Goal: Obtain resource: Obtain resource

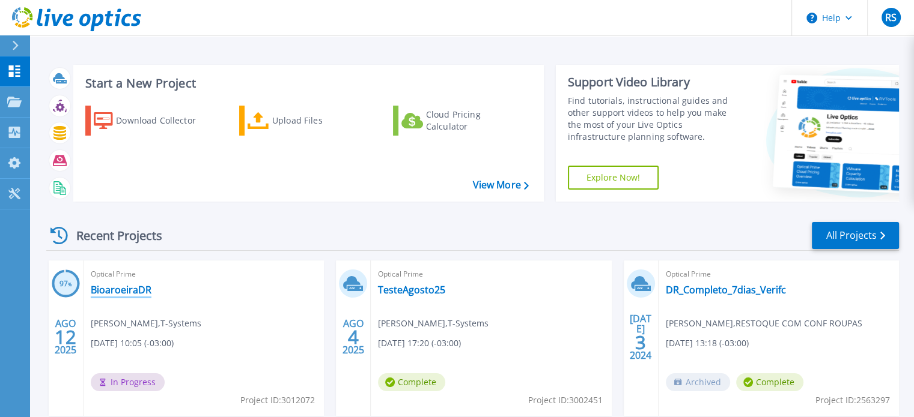
click at [116, 294] on link "BioaroeiraDR" at bounding box center [121, 290] width 61 height 12
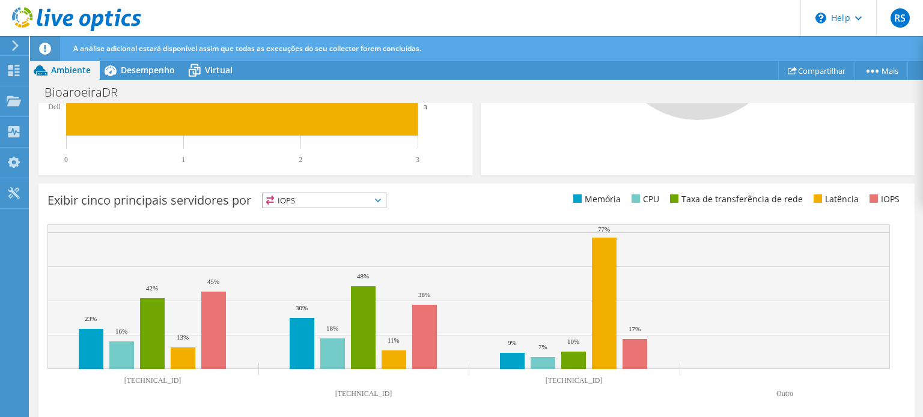
scroll to position [488, 0]
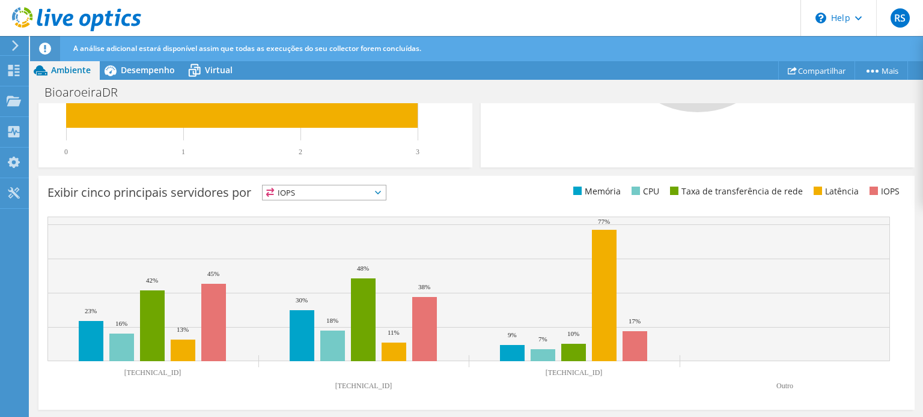
click at [381, 193] on icon at bounding box center [378, 193] width 6 height 4
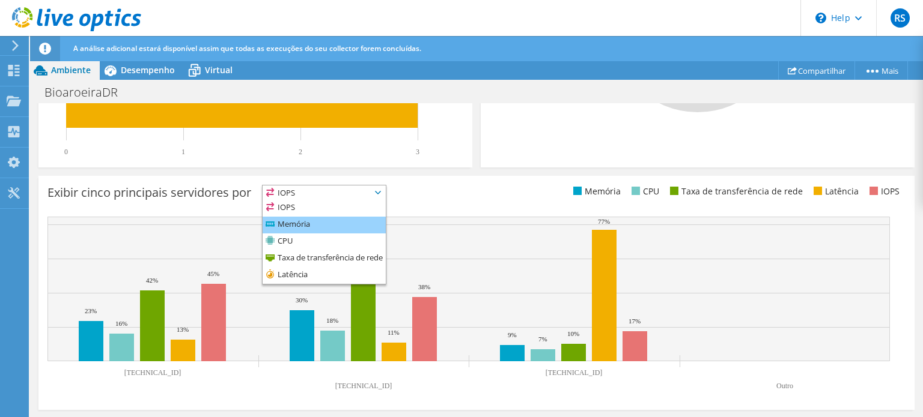
click at [320, 223] on li "Memória" at bounding box center [323, 225] width 123 height 17
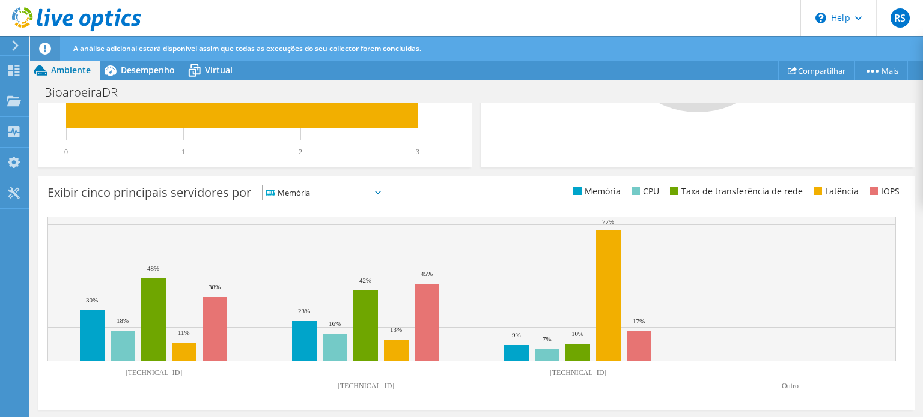
click at [381, 192] on icon at bounding box center [378, 193] width 6 height 4
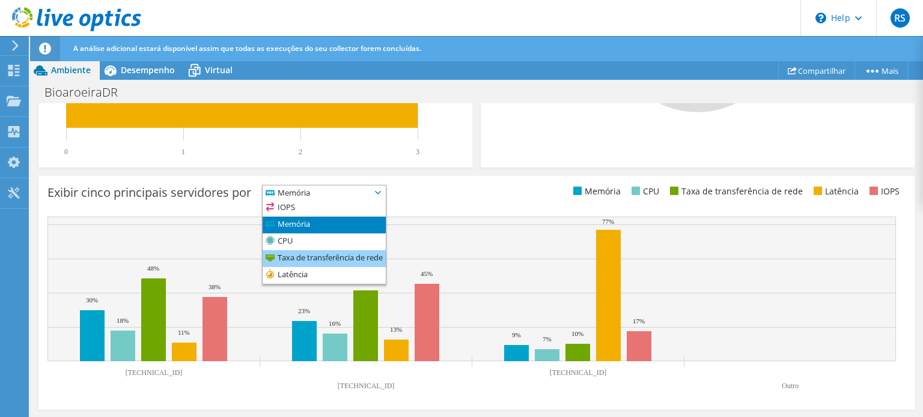
click at [330, 258] on li "Taxa de transferência de rede" at bounding box center [323, 258] width 123 height 17
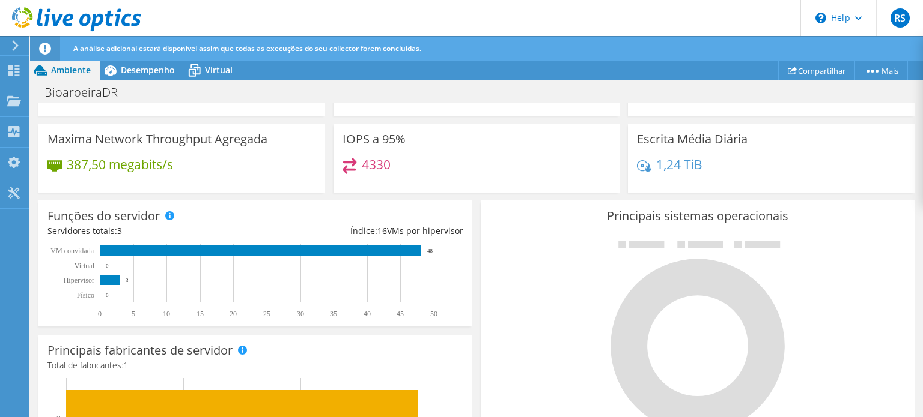
scroll to position [0, 0]
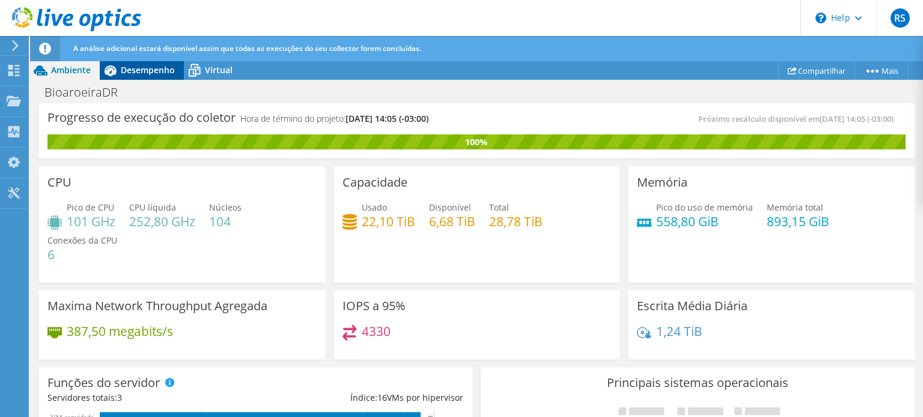
click at [138, 68] on span "Desempenho" at bounding box center [148, 69] width 54 height 11
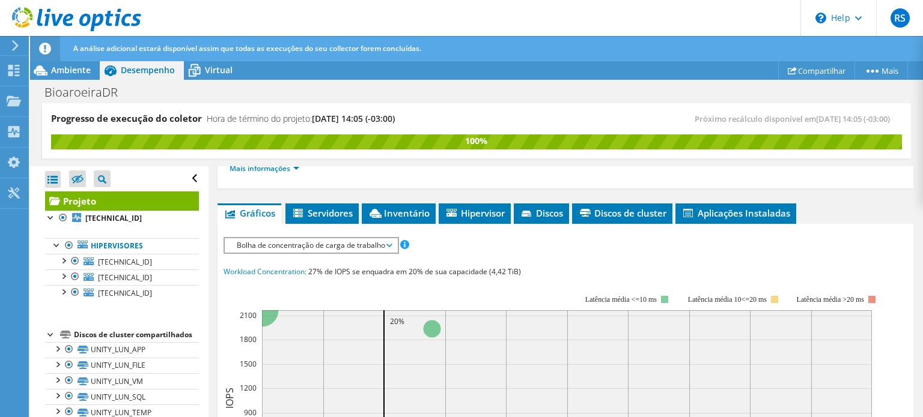
scroll to position [202, 0]
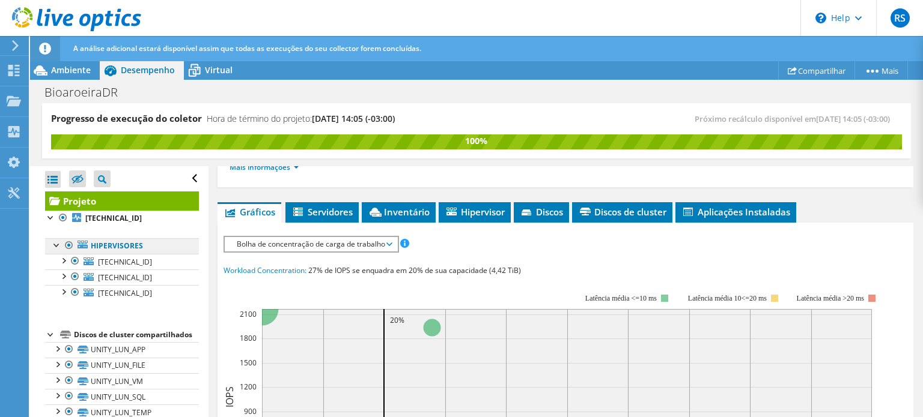
click at [125, 244] on link "Hipervisores" at bounding box center [122, 246] width 154 height 16
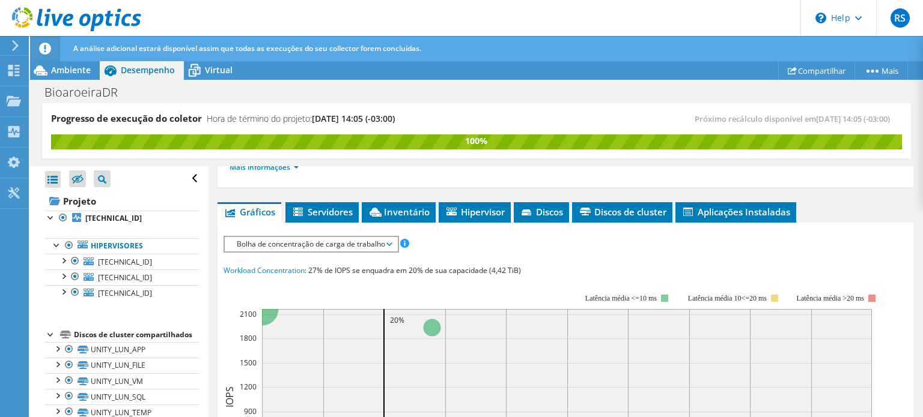
click at [386, 242] on span "Bolha de concentração de carga de trabalho" at bounding box center [311, 244] width 160 height 14
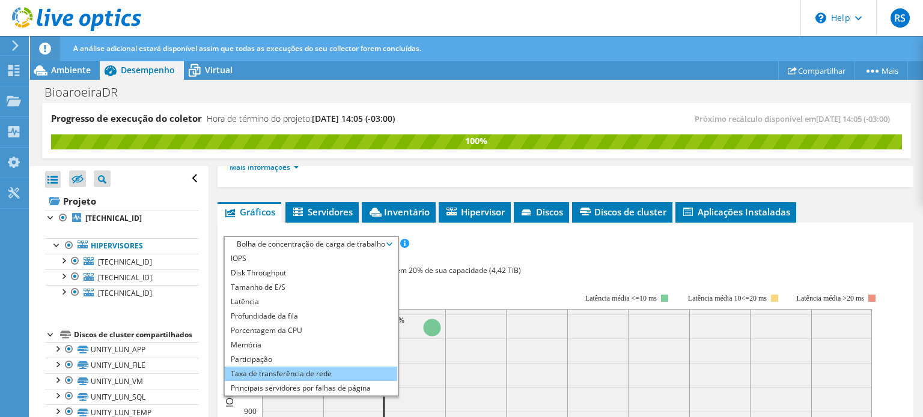
click at [308, 374] on li "Taxa de transferência de rede" at bounding box center [311, 374] width 172 height 14
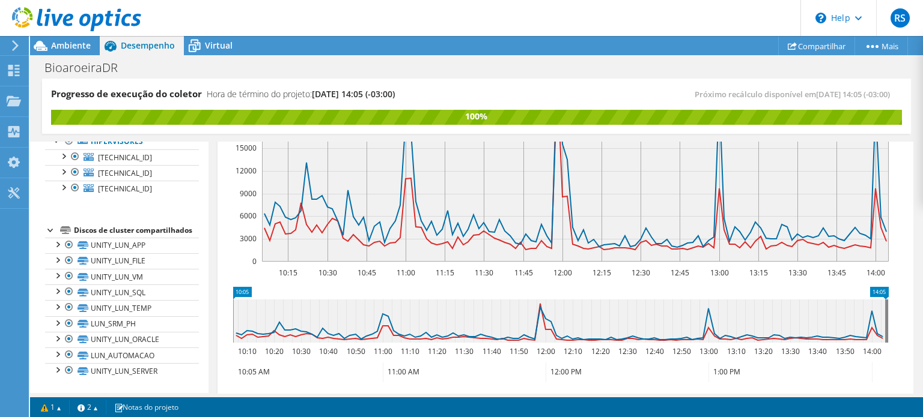
scroll to position [0, 0]
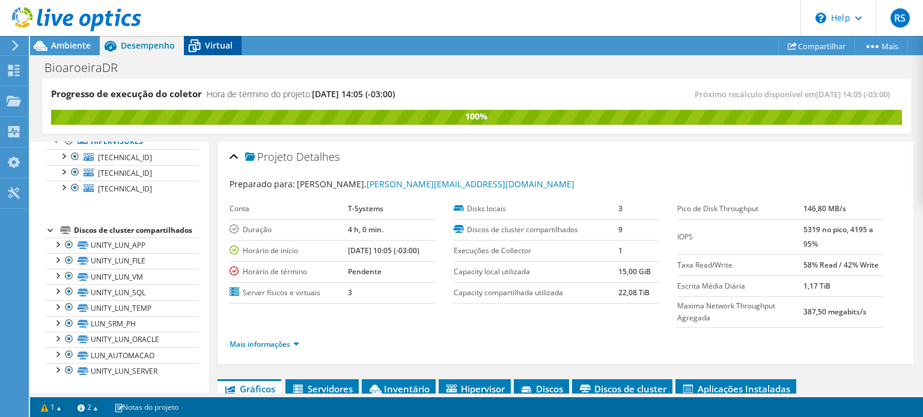
click at [214, 41] on span "Virtual" at bounding box center [219, 45] width 28 height 11
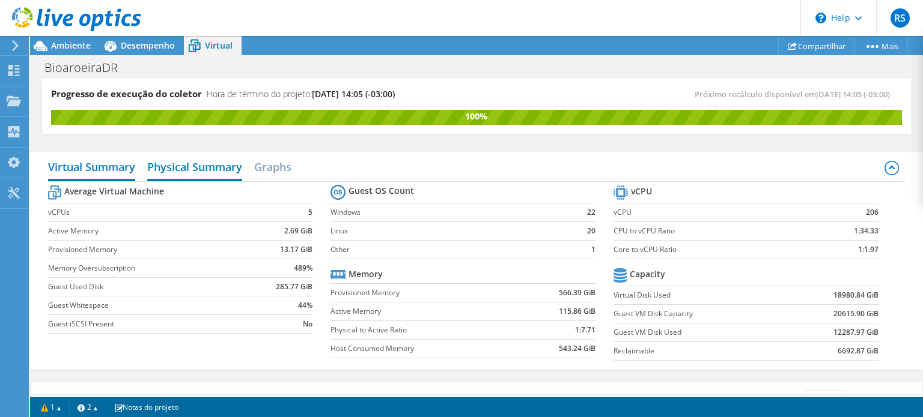
click at [196, 163] on h2 "Physical Summary" at bounding box center [194, 168] width 95 height 26
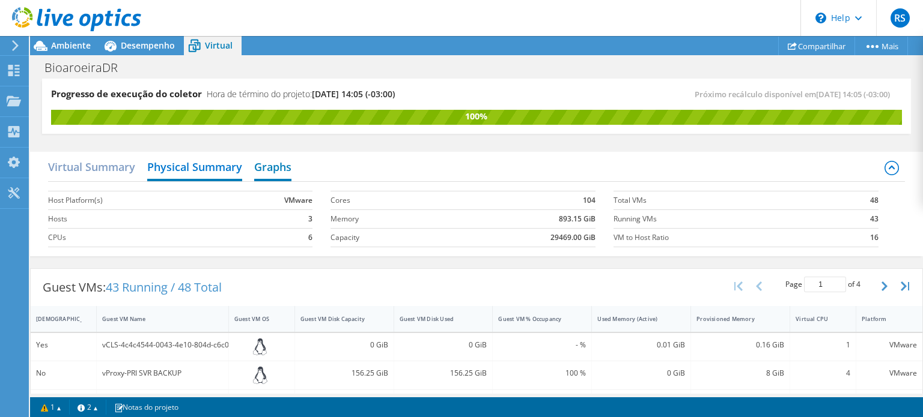
click at [281, 168] on h2 "Graphs" at bounding box center [272, 168] width 37 height 26
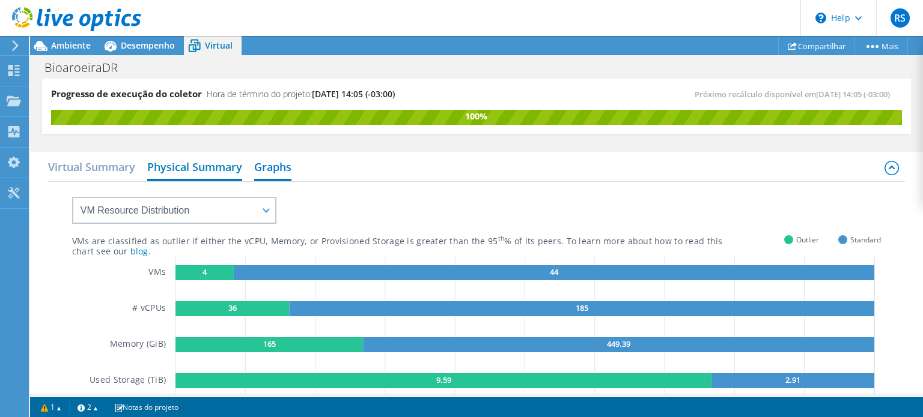
click at [178, 169] on h2 "Physical Summary" at bounding box center [194, 168] width 95 height 26
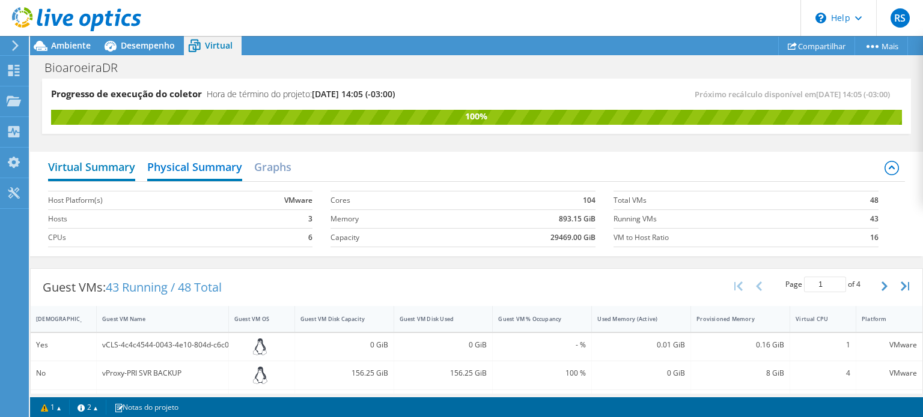
click at [94, 165] on h2 "Virtual Summary" at bounding box center [91, 168] width 87 height 26
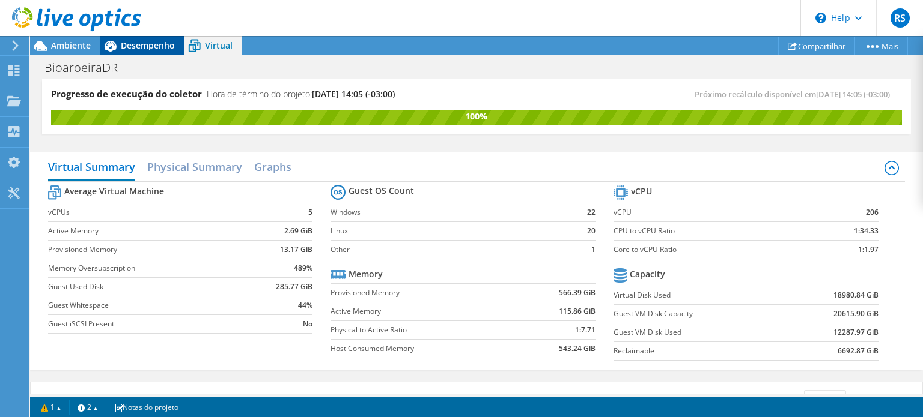
click at [145, 48] on span "Desempenho" at bounding box center [148, 45] width 54 height 11
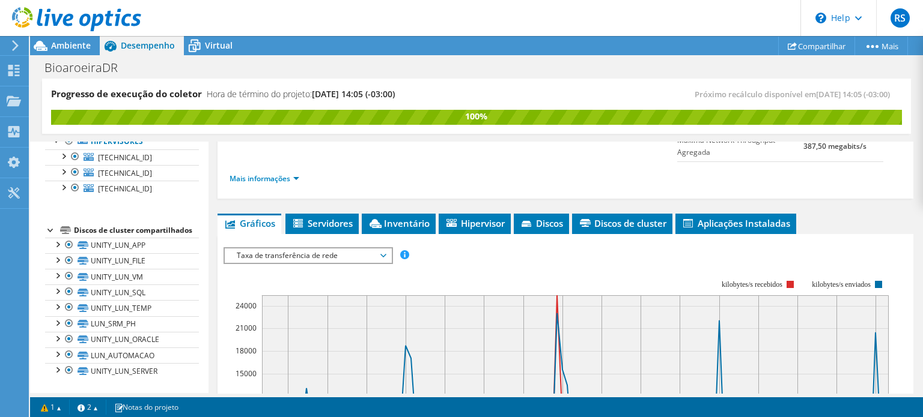
scroll to position [222, 0]
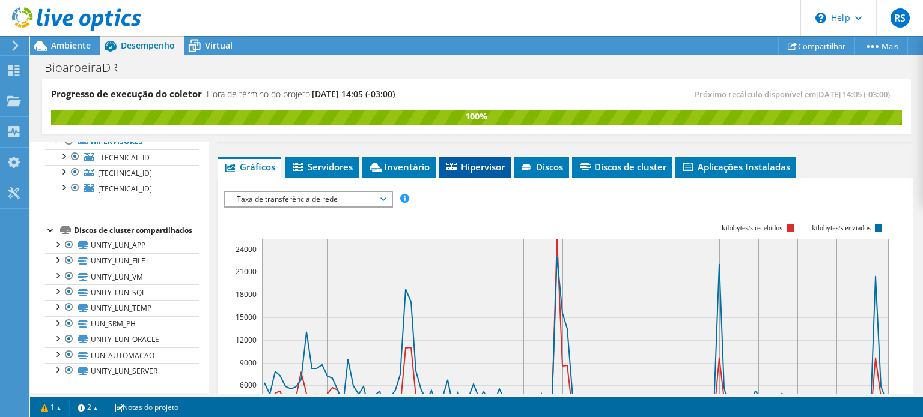
click at [466, 170] on span "Hipervisor" at bounding box center [474, 167] width 60 height 12
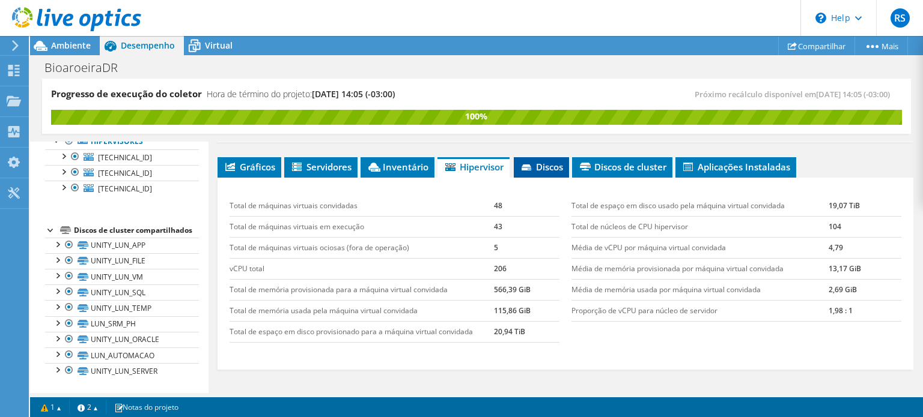
click at [560, 166] on span "Discos" at bounding box center [541, 167] width 43 height 12
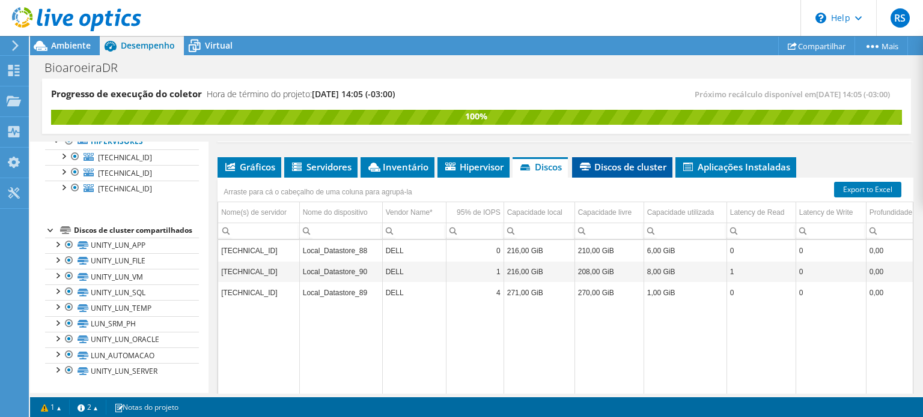
click at [618, 163] on span "Discos de cluster" at bounding box center [622, 167] width 88 height 12
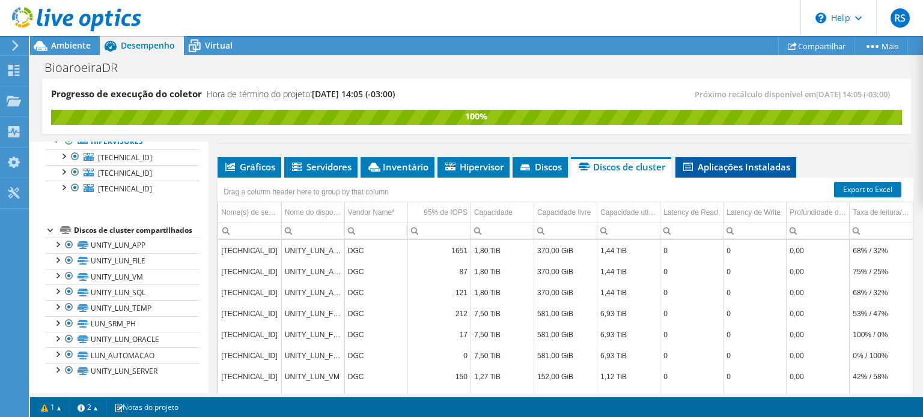
click at [739, 165] on span "Aplicações Instaladas" at bounding box center [735, 167] width 109 height 12
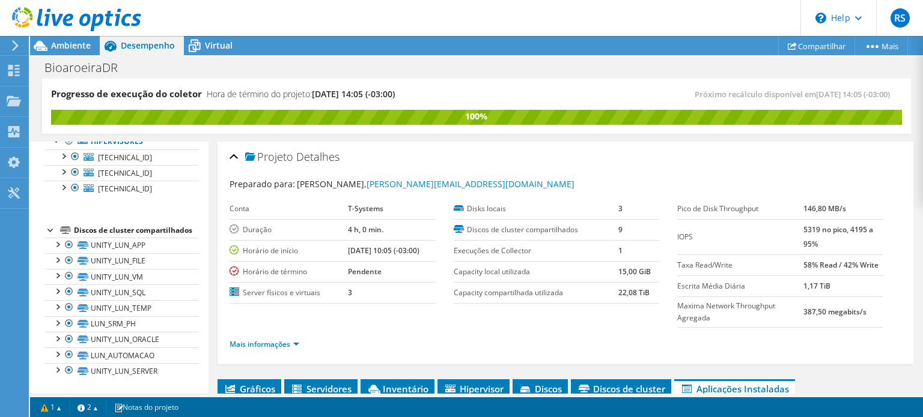
scroll to position [0, 0]
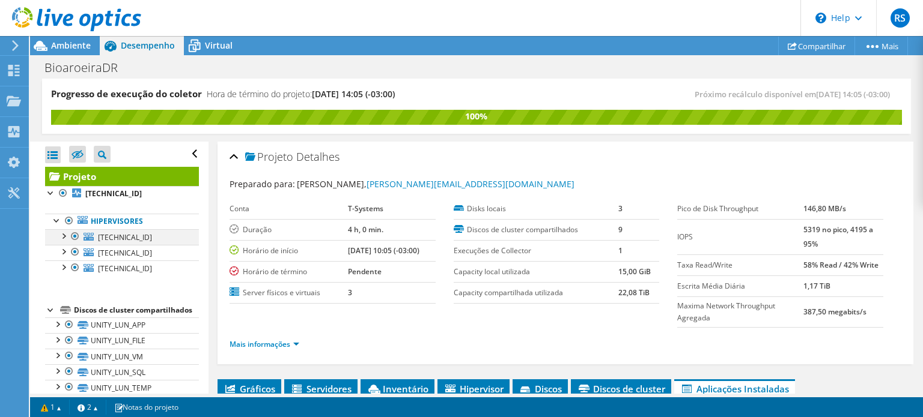
click at [64, 237] on div at bounding box center [63, 235] width 12 height 12
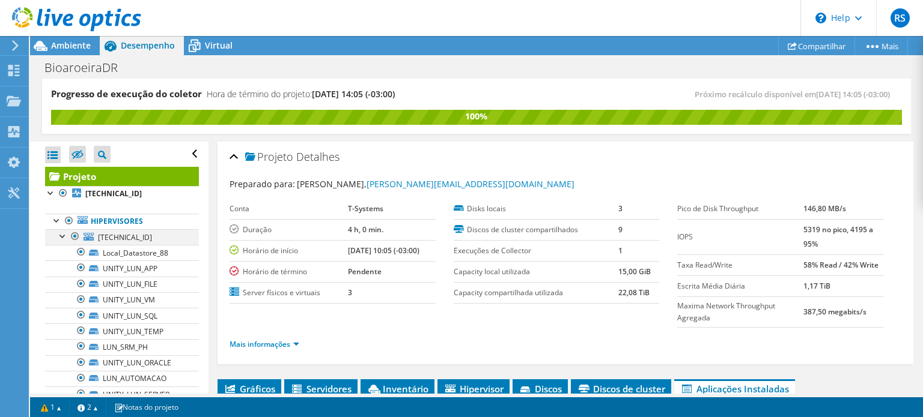
click at [63, 235] on div at bounding box center [63, 235] width 12 height 12
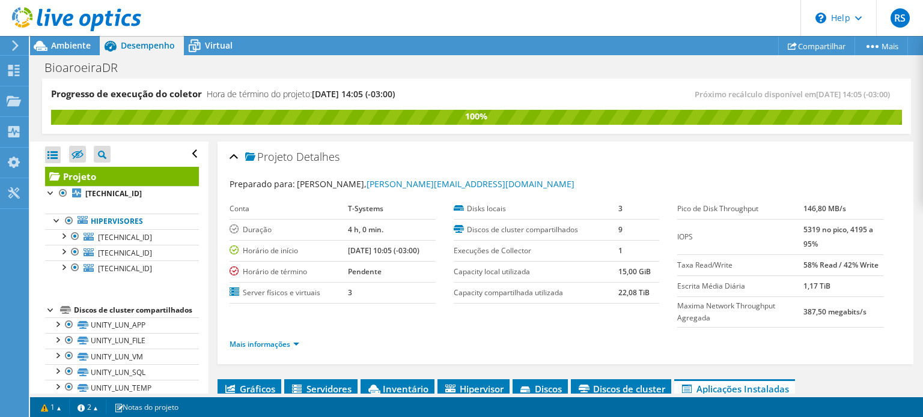
click at [65, 39] on div at bounding box center [70, 20] width 141 height 40
click at [48, 47] on icon at bounding box center [40, 45] width 21 height 21
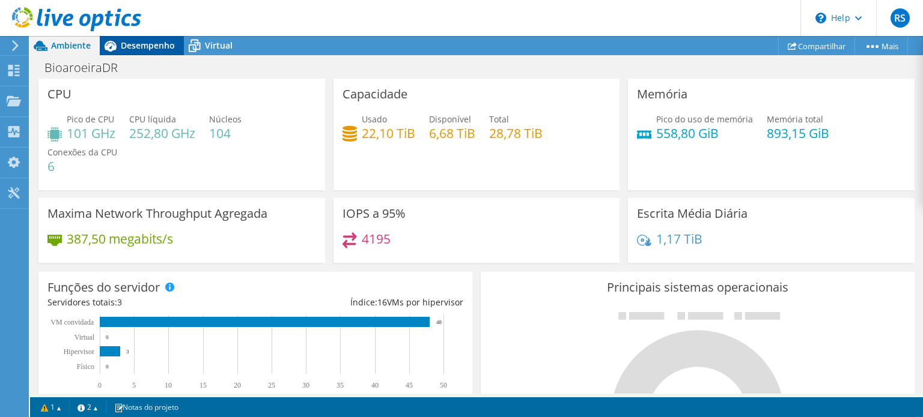
click at [142, 46] on span "Desempenho" at bounding box center [148, 45] width 54 height 11
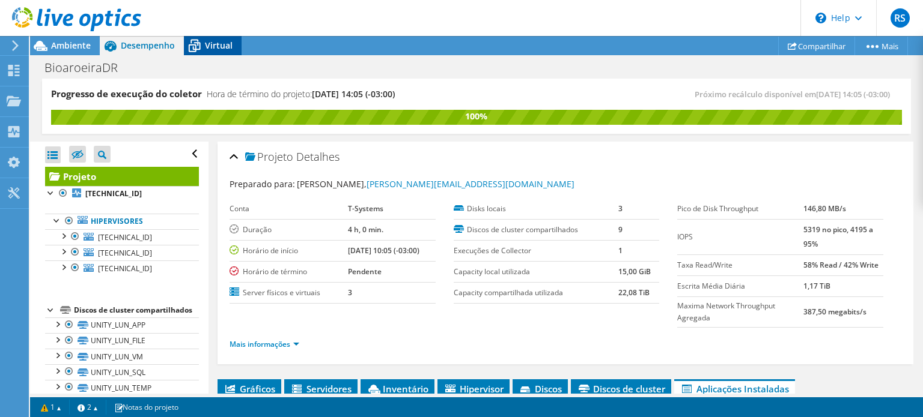
click at [216, 43] on span "Virtual" at bounding box center [219, 45] width 28 height 11
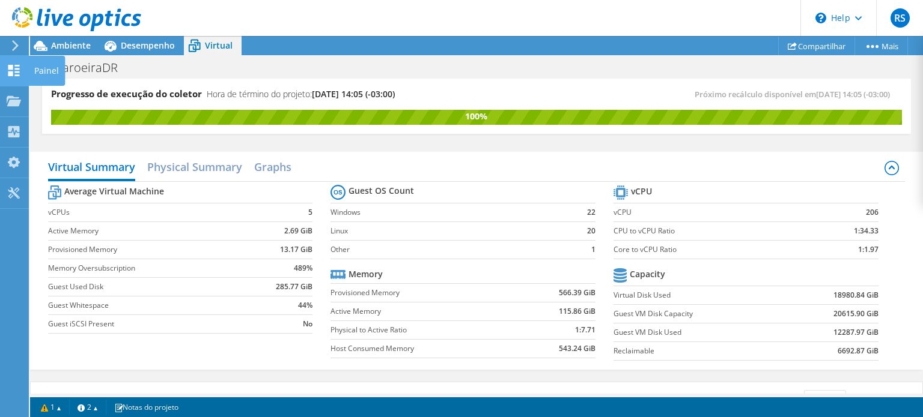
click at [14, 65] on use at bounding box center [13, 70] width 11 height 11
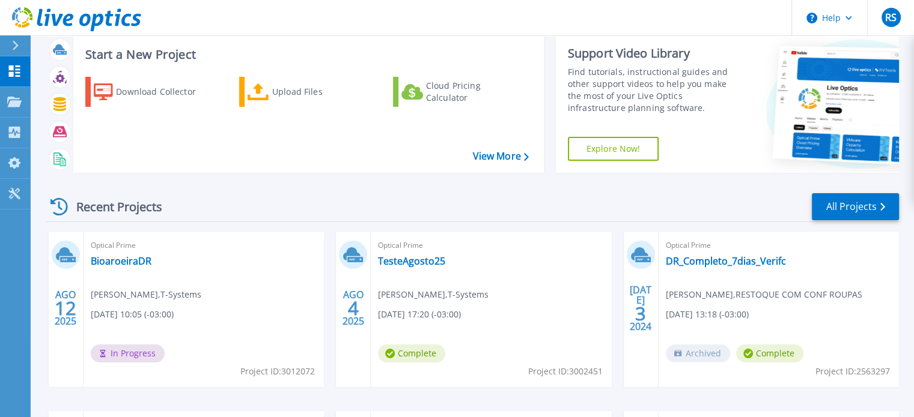
scroll to position [30, 0]
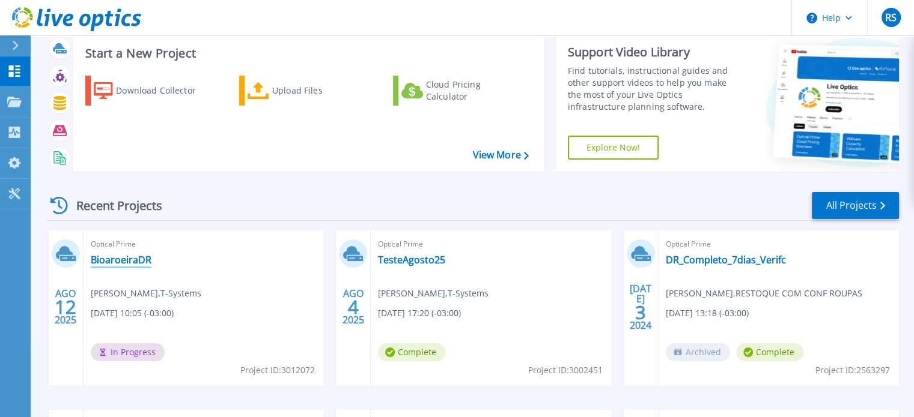
click at [108, 260] on link "BioaroeiraDR" at bounding box center [121, 260] width 61 height 12
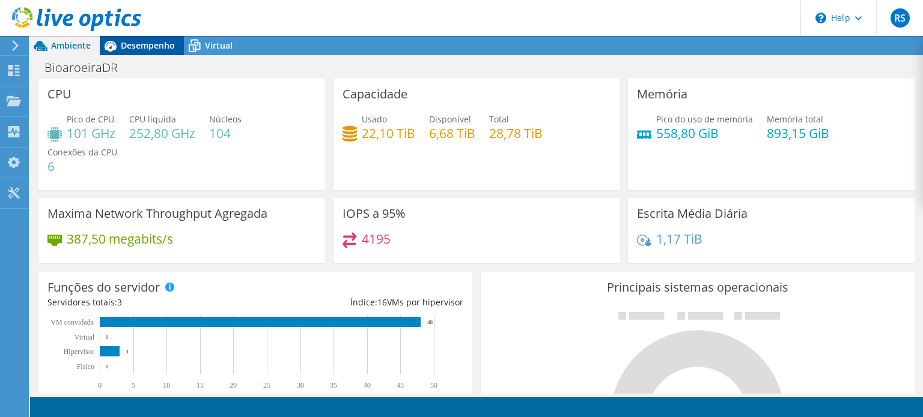
click at [144, 46] on span "Desempenho" at bounding box center [148, 45] width 54 height 11
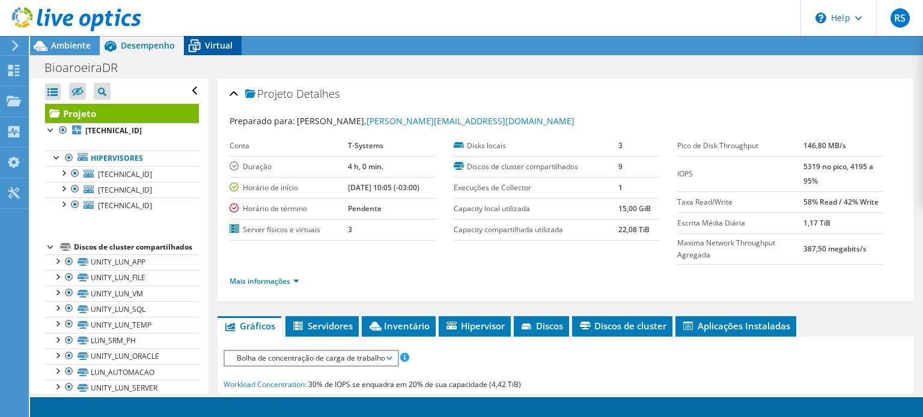
click at [209, 42] on span "Virtual" at bounding box center [219, 45] width 28 height 11
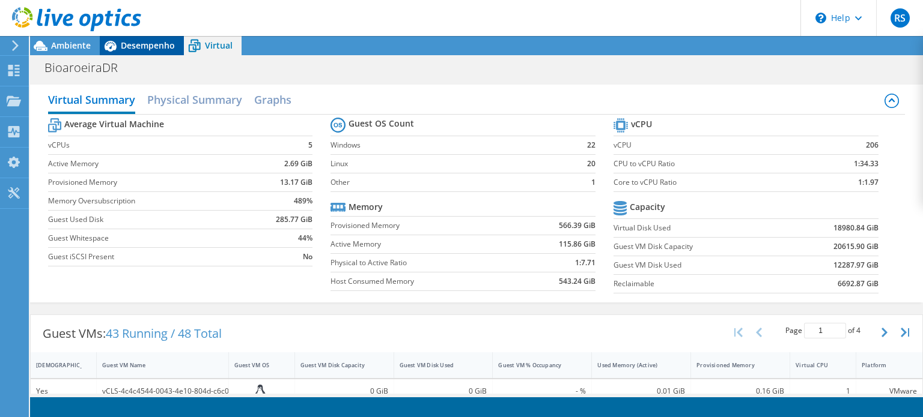
click at [137, 45] on span "Desempenho" at bounding box center [148, 45] width 54 height 11
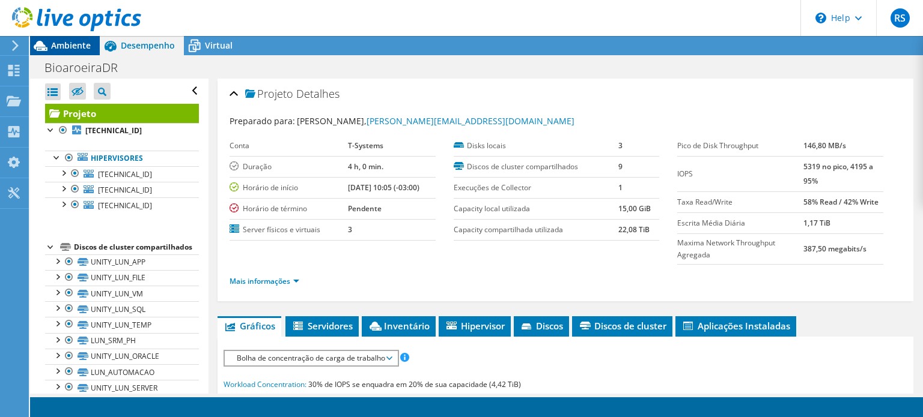
click at [71, 49] on span "Ambiente" at bounding box center [71, 45] width 40 height 11
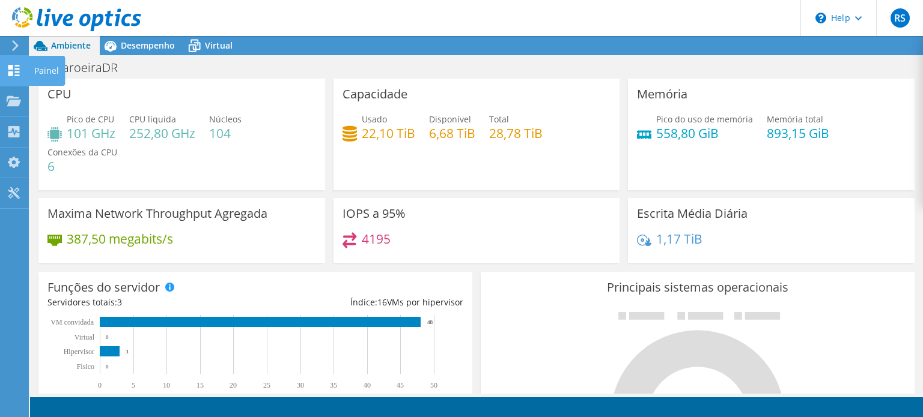
click at [10, 72] on use at bounding box center [13, 70] width 11 height 11
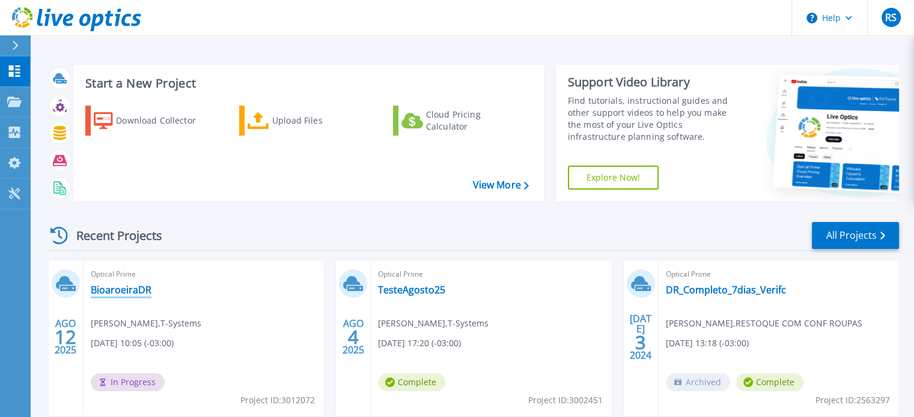
click at [132, 293] on link "BioaroeiraDR" at bounding box center [121, 290] width 61 height 12
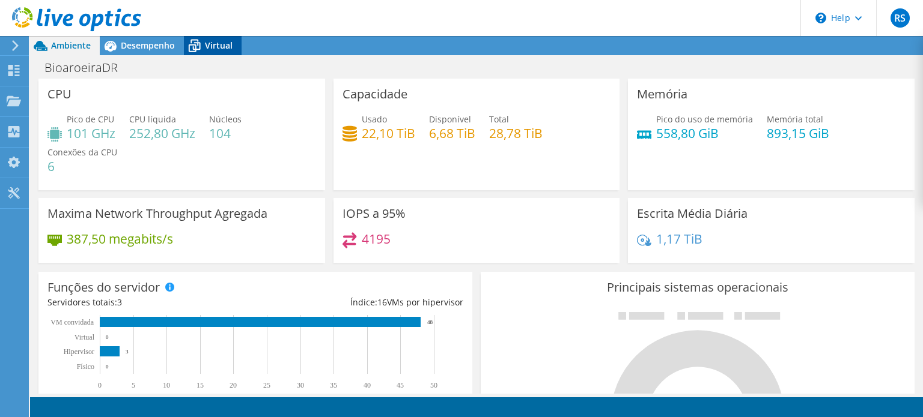
click at [211, 44] on span "Virtual" at bounding box center [219, 45] width 28 height 11
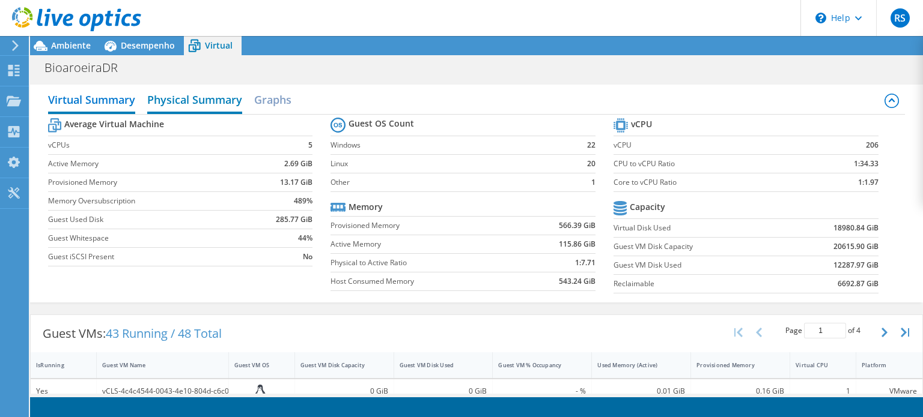
click at [183, 105] on h2 "Physical Summary" at bounding box center [194, 101] width 95 height 26
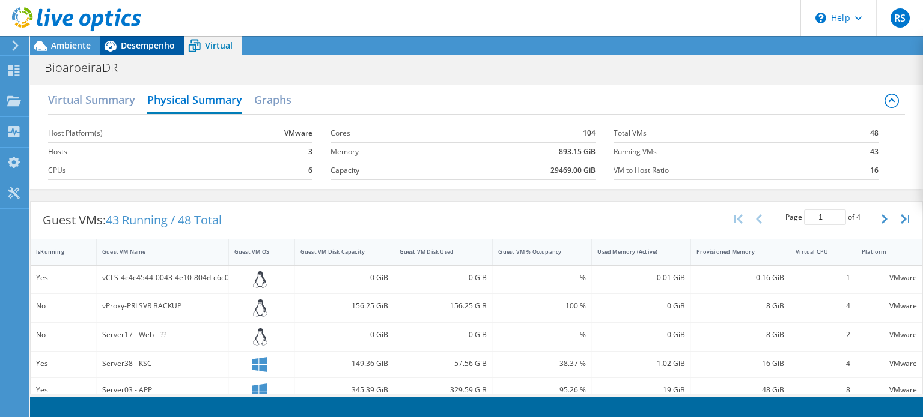
click at [141, 44] on span "Desempenho" at bounding box center [148, 45] width 54 height 11
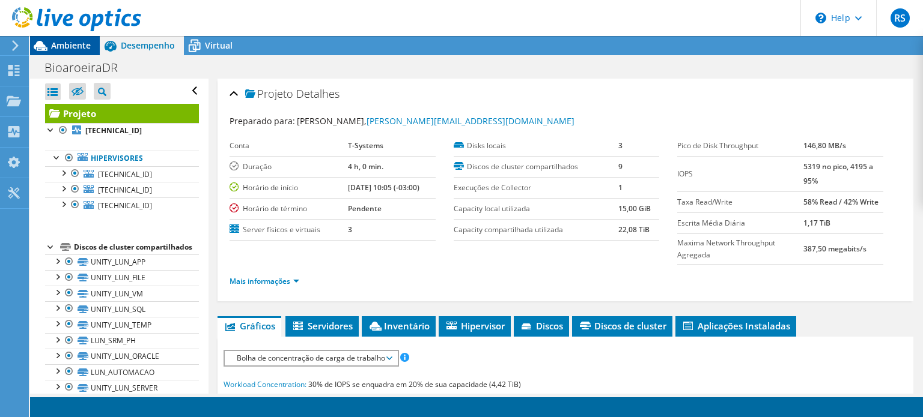
click at [74, 41] on span "Ambiente" at bounding box center [71, 45] width 40 height 11
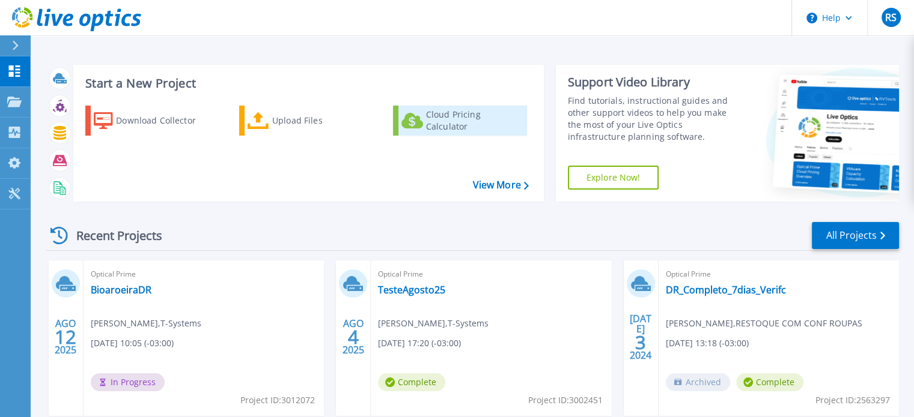
click at [446, 118] on div "Cloud Pricing Calculator" at bounding box center [474, 121] width 96 height 24
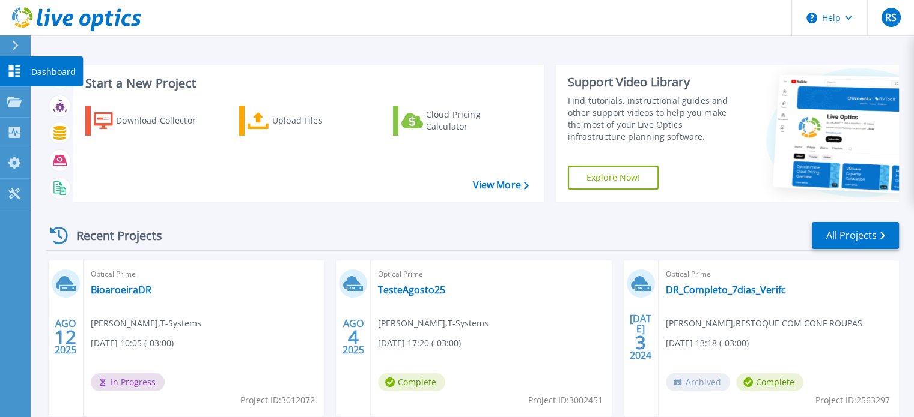
click at [17, 70] on icon at bounding box center [14, 70] width 11 height 11
click at [1, 64] on link "Dashboard Dashboard" at bounding box center [15, 71] width 30 height 31
click at [118, 287] on link "BioaroeiraDR" at bounding box center [121, 290] width 61 height 12
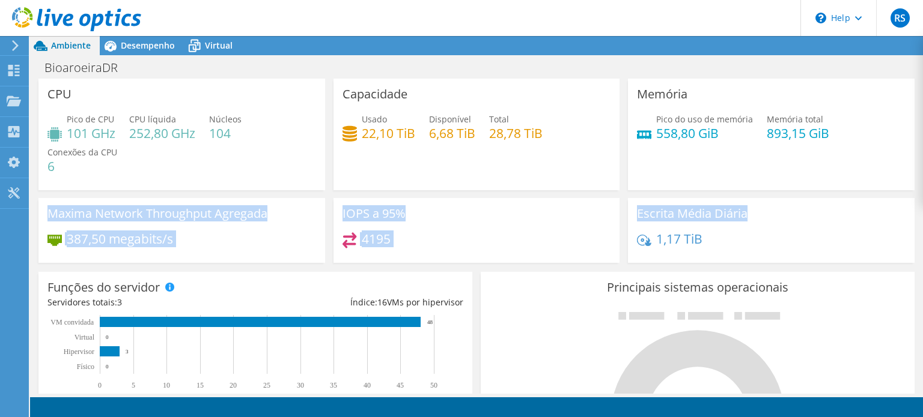
drag, startPoint x: 913, startPoint y: 145, endPoint x: 909, endPoint y: 226, distance: 80.6
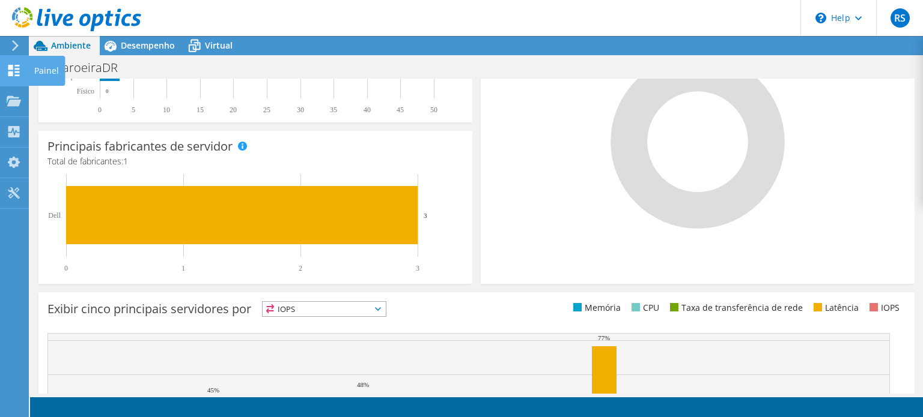
click at [14, 70] on icon at bounding box center [14, 70] width 14 height 11
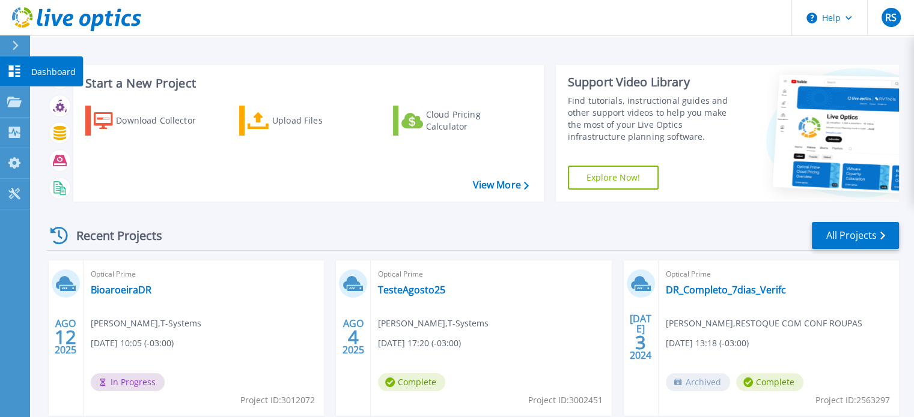
click at [10, 76] on icon at bounding box center [14, 70] width 11 height 11
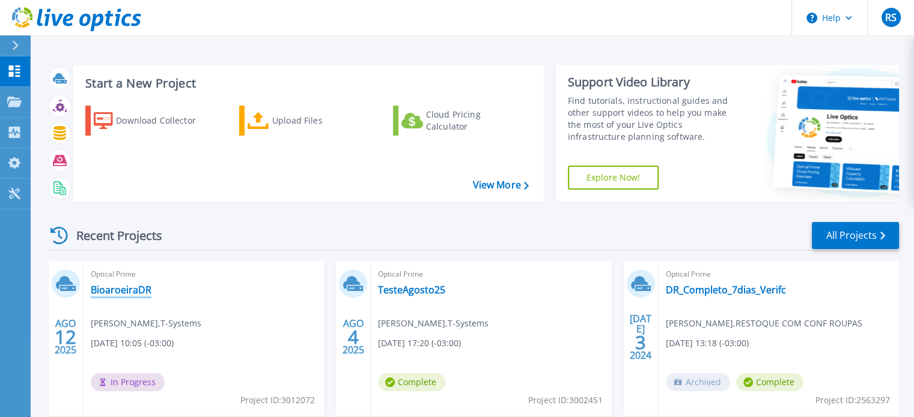
click at [129, 285] on link "BioaroeiraDR" at bounding box center [121, 290] width 61 height 12
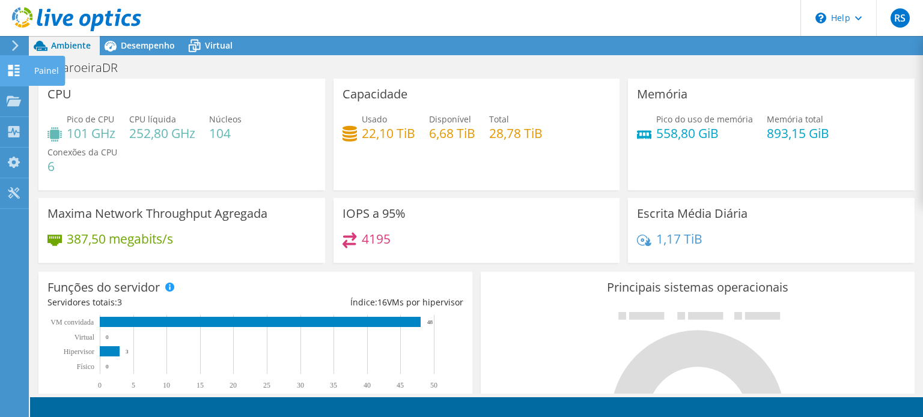
click at [9, 68] on use at bounding box center [13, 70] width 11 height 11
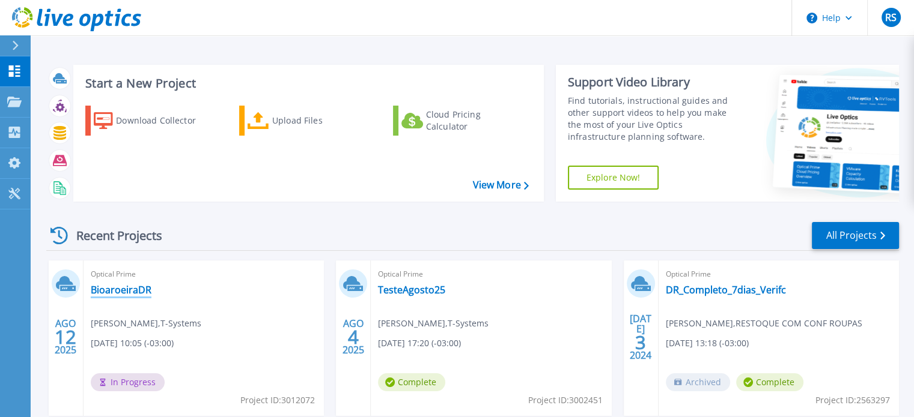
click at [108, 291] on link "BioaroeiraDR" at bounding box center [121, 290] width 61 height 12
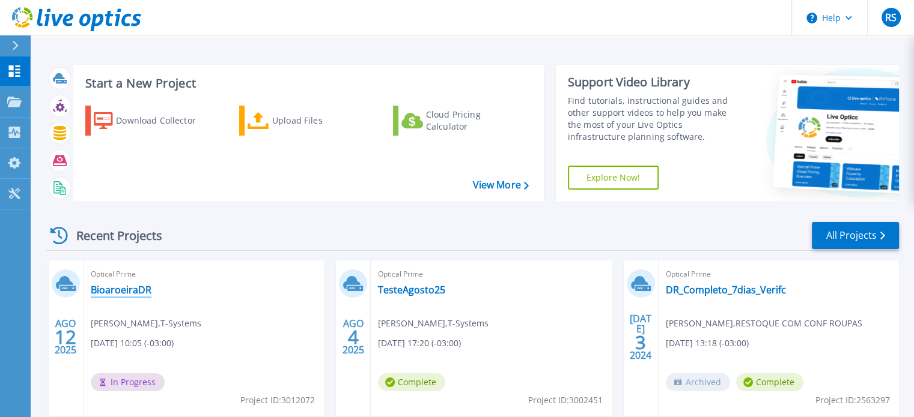
click at [126, 284] on link "BioaroeiraDR" at bounding box center [121, 290] width 61 height 12
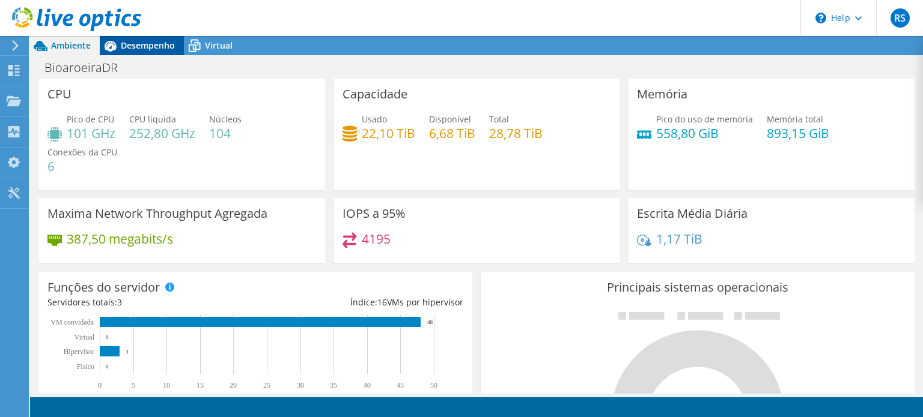
click at [142, 45] on span "Desempenho" at bounding box center [148, 45] width 54 height 11
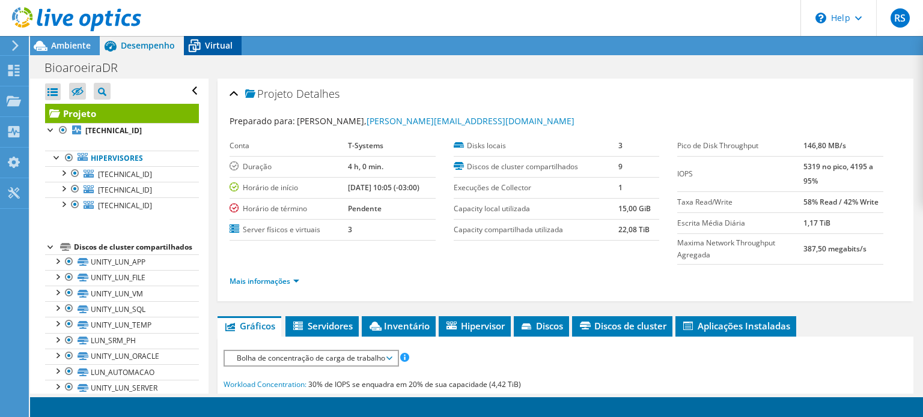
click at [214, 40] on span "Virtual" at bounding box center [219, 45] width 28 height 11
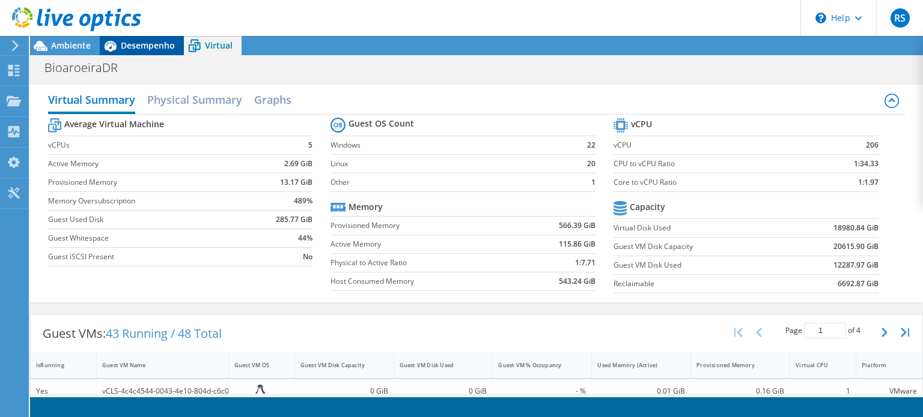
click at [139, 46] on span "Desempenho" at bounding box center [148, 45] width 54 height 11
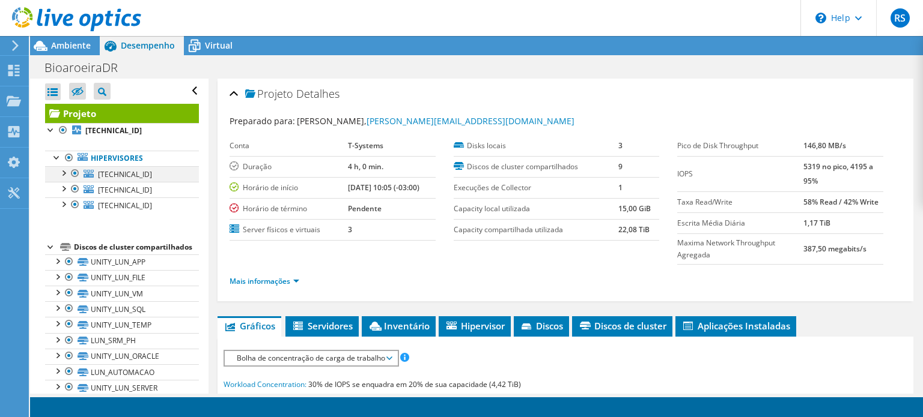
click at [65, 173] on div at bounding box center [63, 172] width 12 height 12
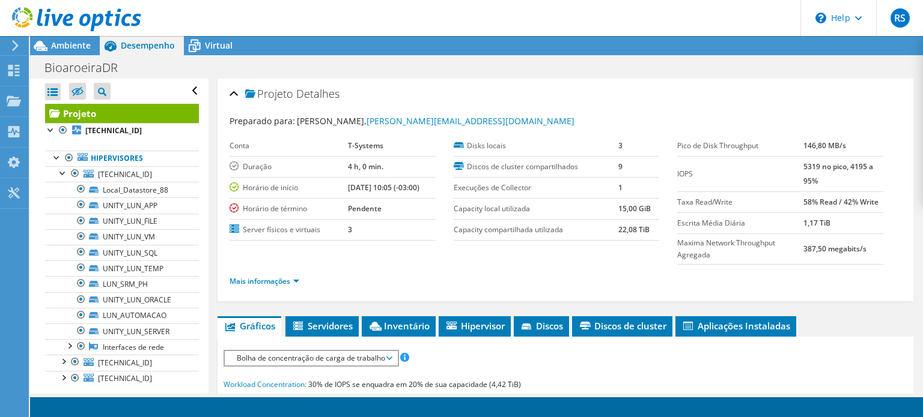
scroll to position [201, 0]
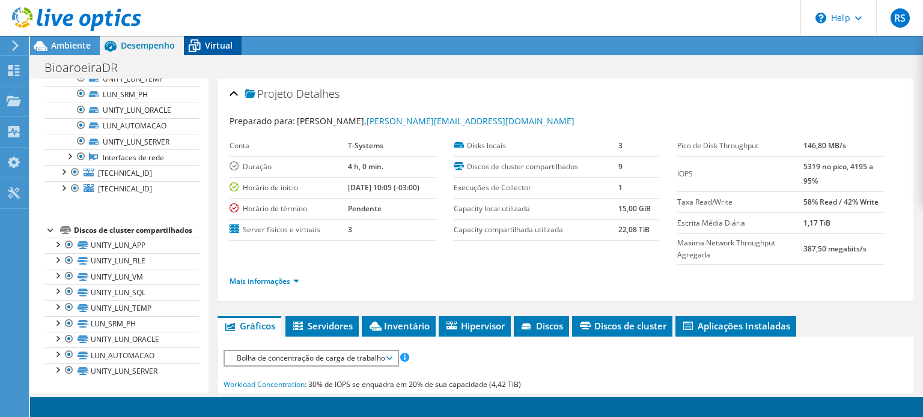
click at [203, 44] on icon at bounding box center [194, 45] width 21 height 21
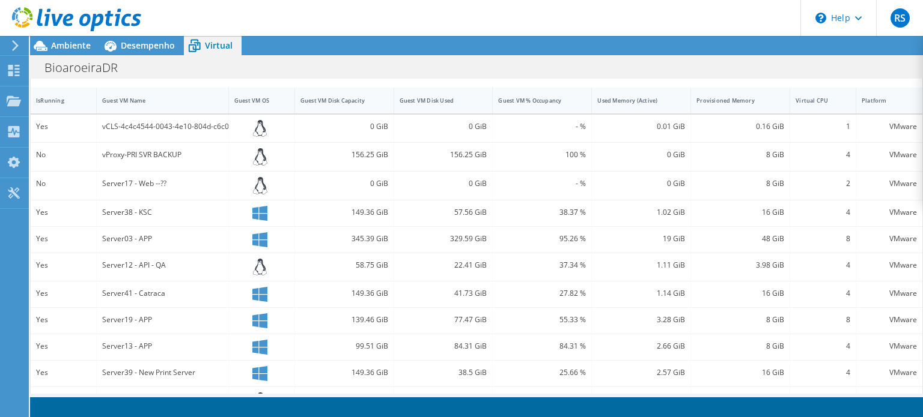
scroll to position [267, 0]
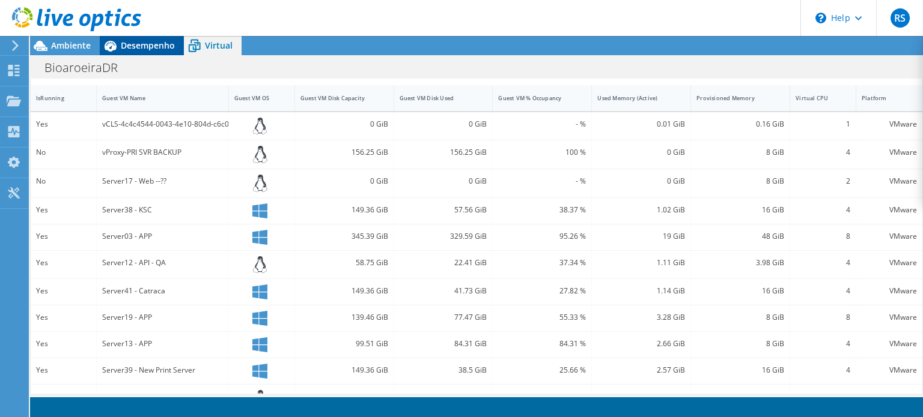
click at [156, 43] on span "Desempenho" at bounding box center [148, 45] width 54 height 11
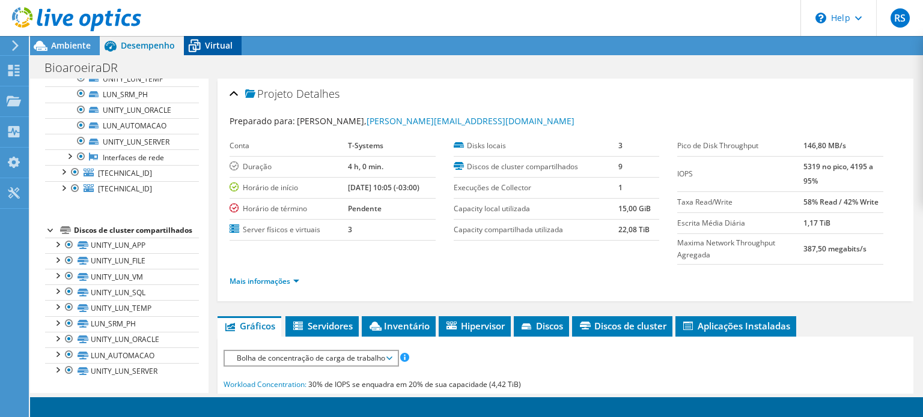
click at [233, 42] on div "Virtual" at bounding box center [213, 45] width 58 height 19
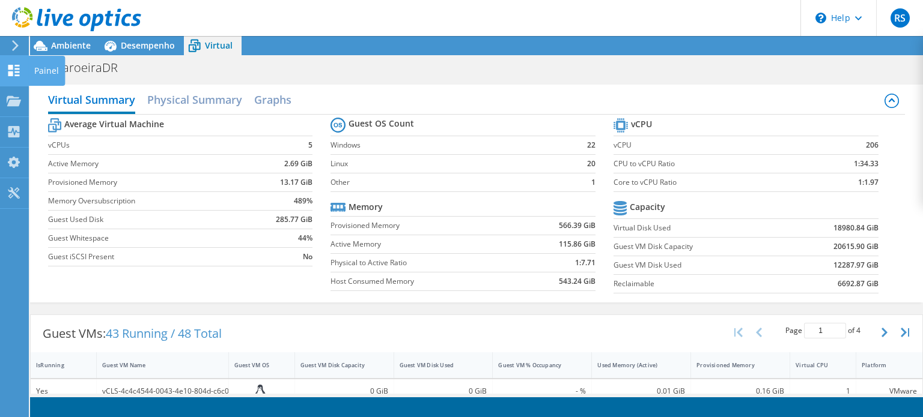
click at [8, 68] on use at bounding box center [13, 70] width 11 height 11
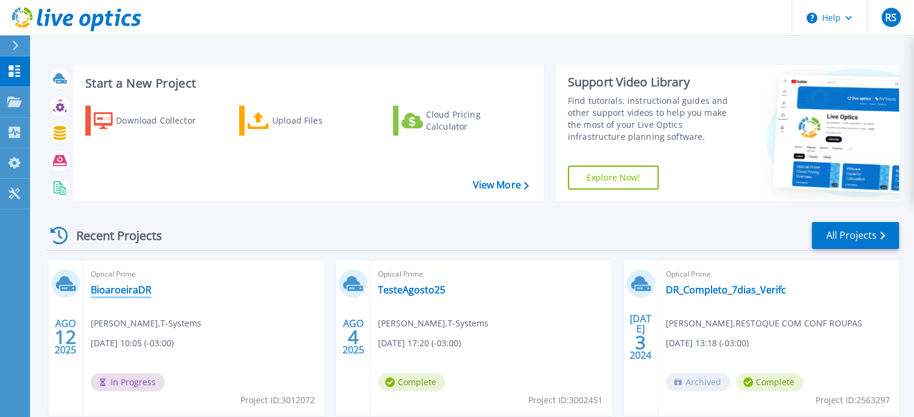
click at [110, 293] on link "BioaroeiraDR" at bounding box center [121, 290] width 61 height 12
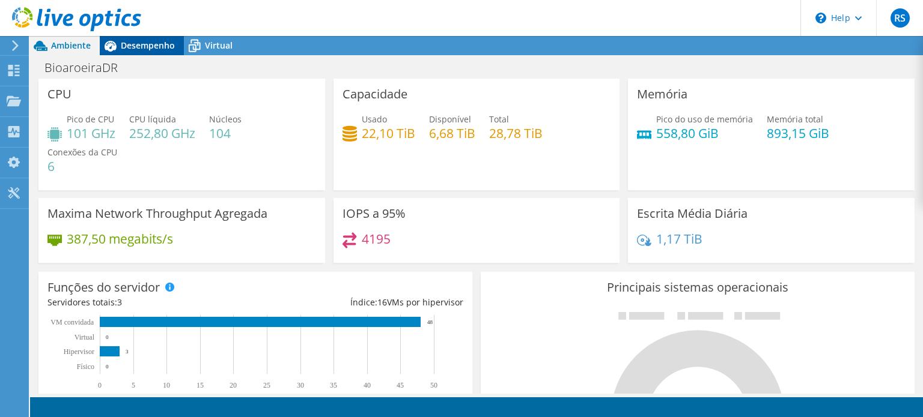
click at [144, 44] on span "Desempenho" at bounding box center [148, 45] width 54 height 11
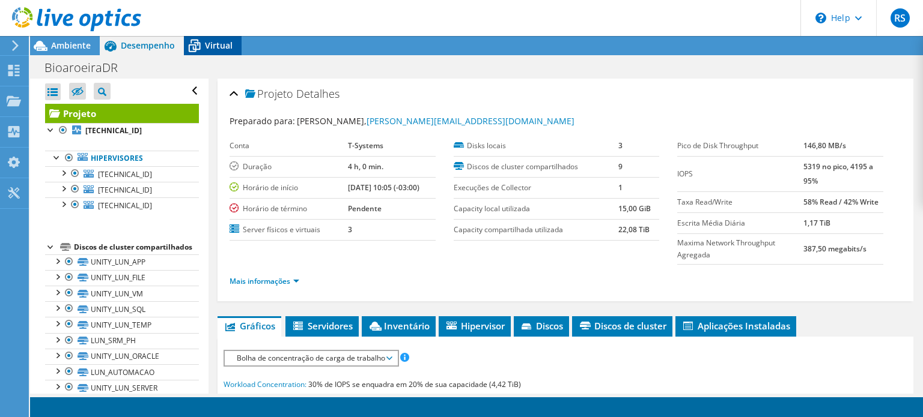
click at [219, 41] on span "Virtual" at bounding box center [219, 45] width 28 height 11
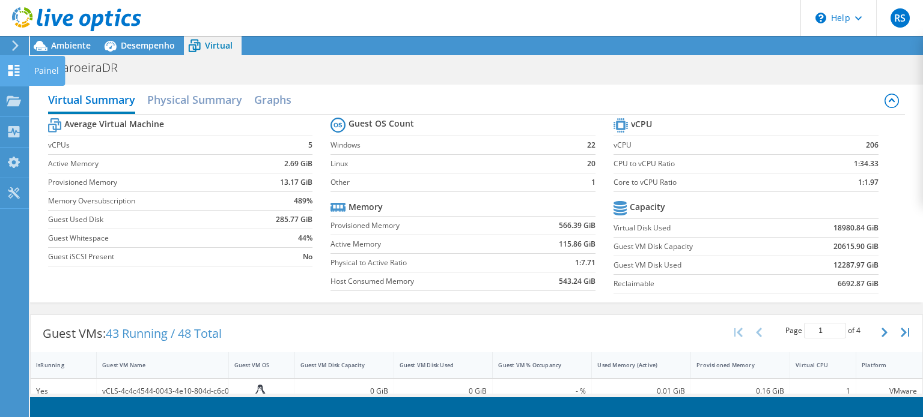
click at [13, 67] on use at bounding box center [13, 70] width 11 height 11
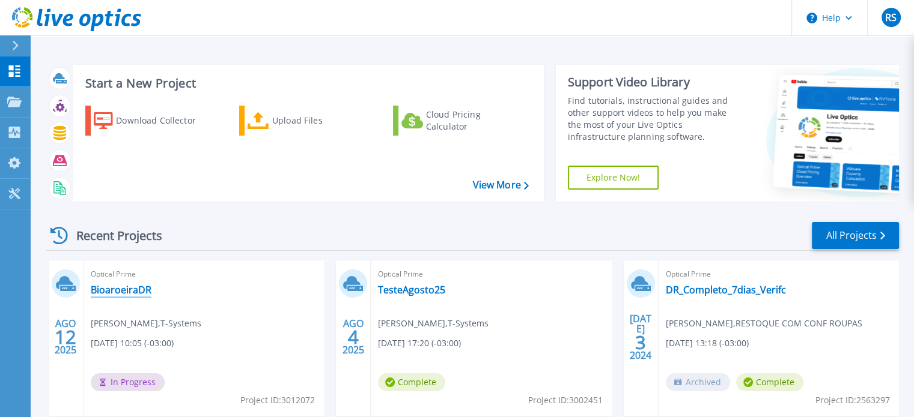
click at [125, 294] on link "BioaroeiraDR" at bounding box center [121, 290] width 61 height 12
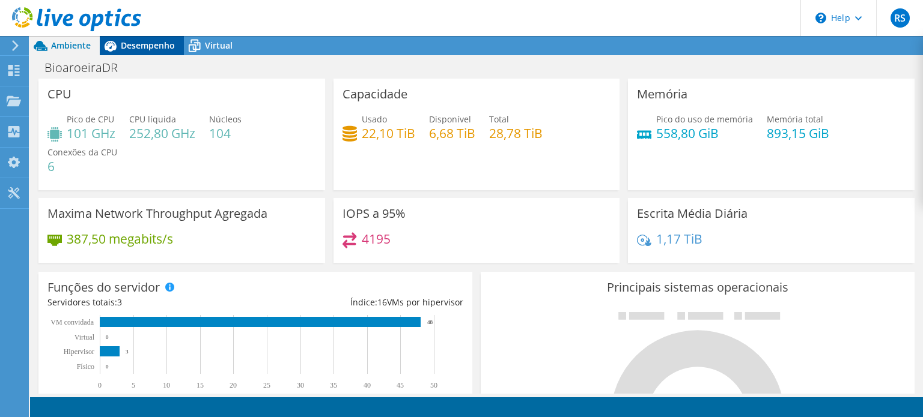
click at [144, 43] on span "Desempenho" at bounding box center [148, 45] width 54 height 11
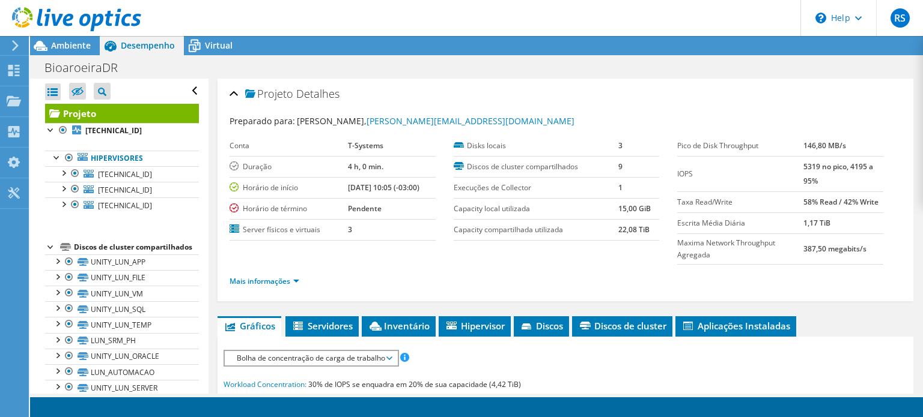
click at [85, 110] on link "Projeto" at bounding box center [122, 113] width 154 height 19
click at [62, 40] on span "Ambiente" at bounding box center [71, 45] width 40 height 11
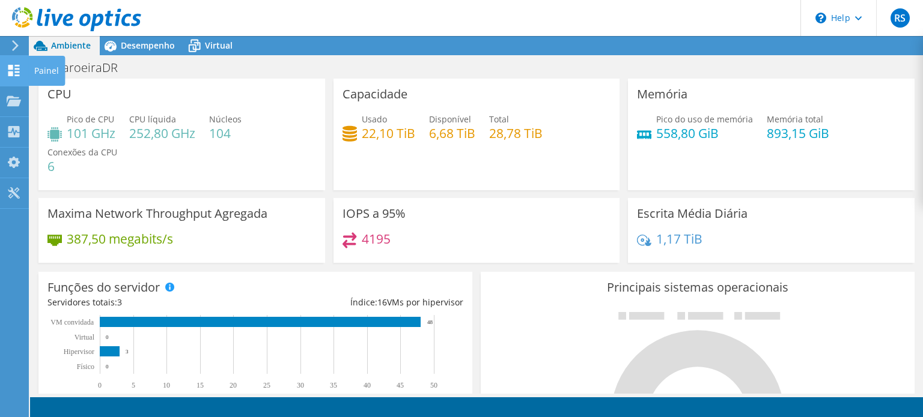
click at [9, 65] on use at bounding box center [13, 70] width 11 height 11
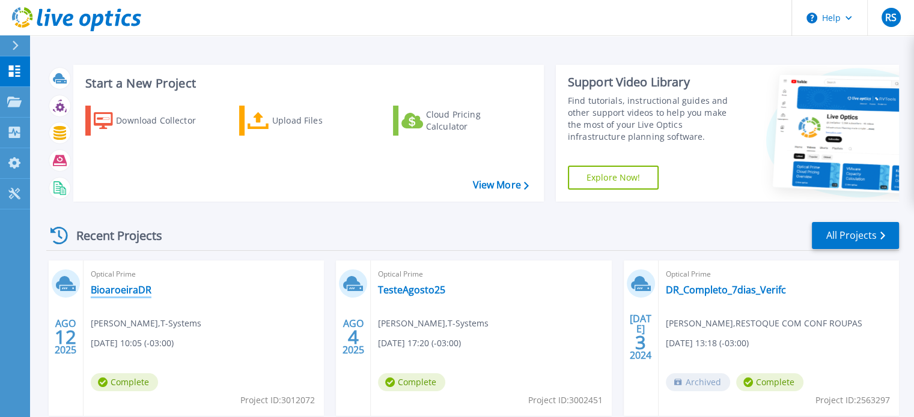
click at [103, 290] on link "BioaroeiraDR" at bounding box center [121, 290] width 61 height 12
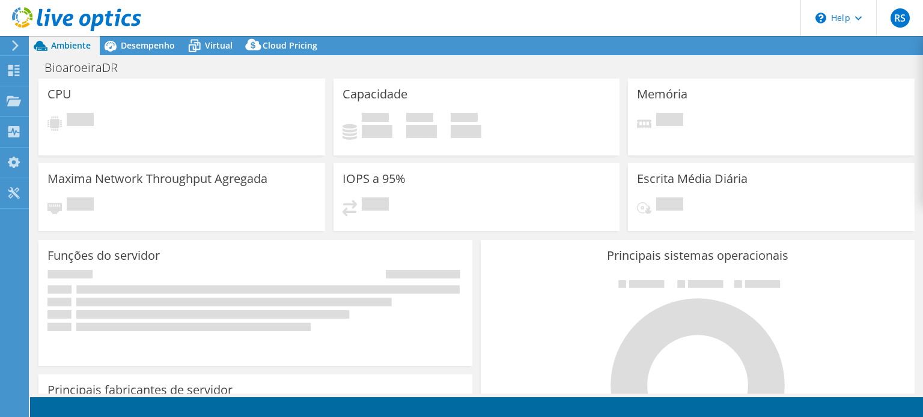
select select "USD"
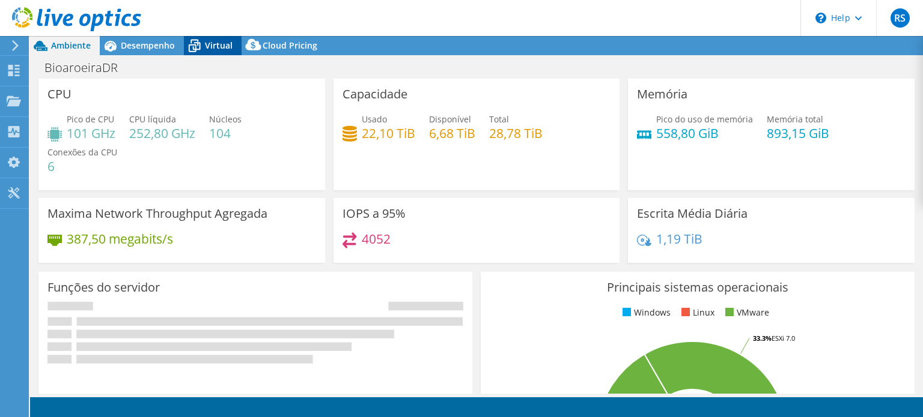
click at [219, 43] on span "Virtual" at bounding box center [219, 45] width 28 height 11
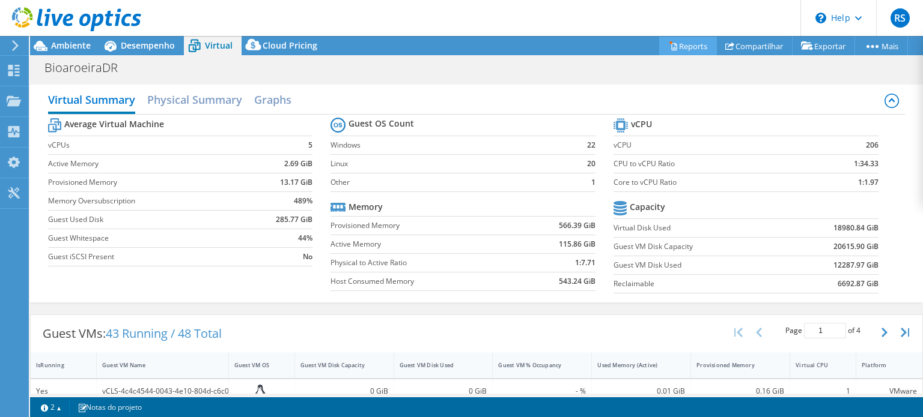
click at [680, 38] on link "Reports" at bounding box center [688, 46] width 58 height 19
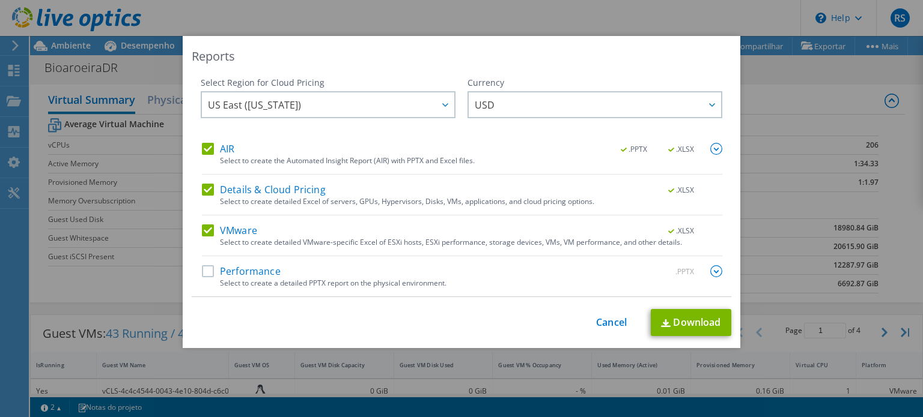
click at [711, 147] on img at bounding box center [716, 149] width 12 height 12
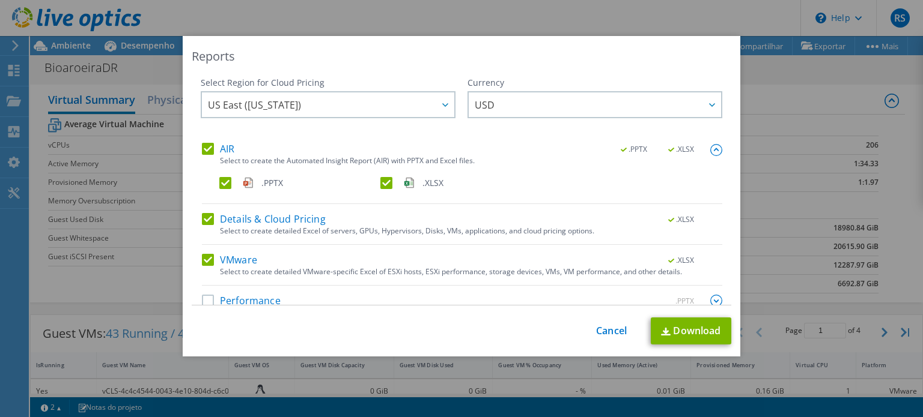
scroll to position [20, 0]
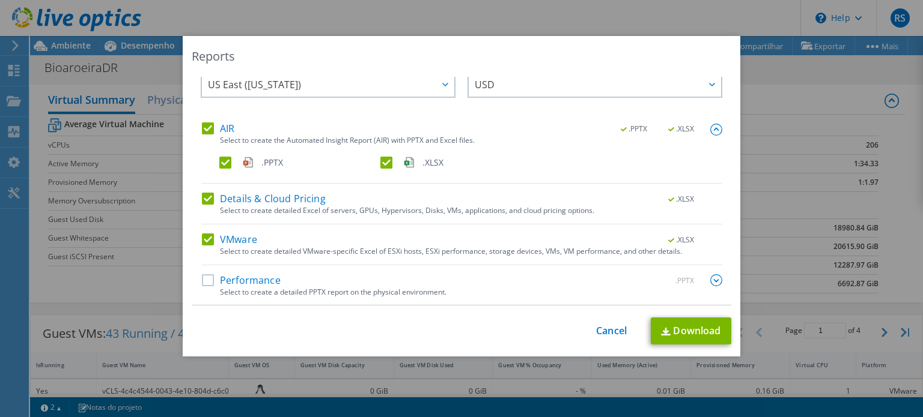
click at [214, 281] on label "Performance" at bounding box center [241, 281] width 79 height 12
click at [0, 0] on input "Performance" at bounding box center [0, 0] width 0 height 0
click at [696, 329] on link "Download" at bounding box center [691, 331] width 80 height 27
click at [601, 335] on link "Cancel" at bounding box center [611, 331] width 31 height 11
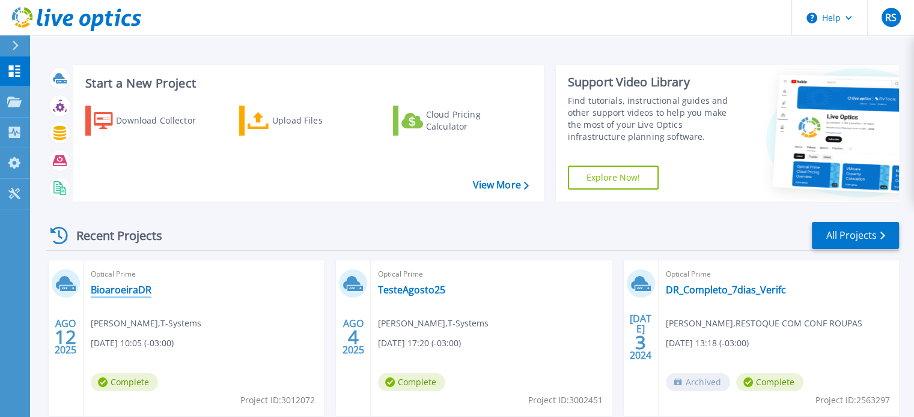
click at [109, 293] on link "BioaroeiraDR" at bounding box center [121, 290] width 61 height 12
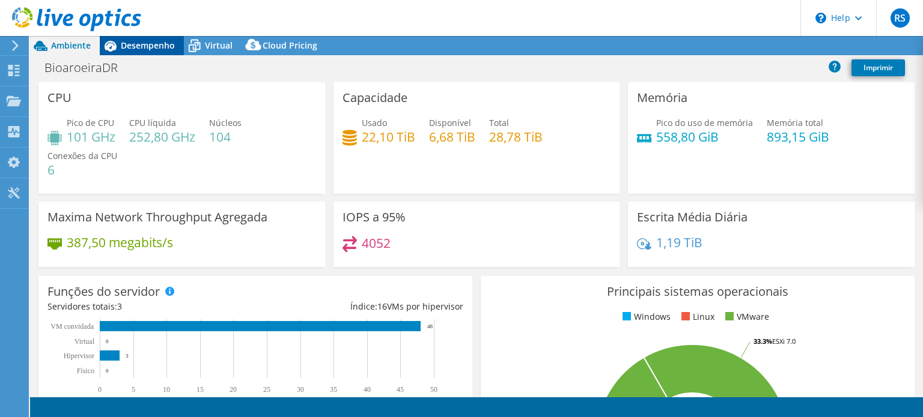
select select "USD"
click at [122, 50] on span "Desempenho" at bounding box center [148, 45] width 54 height 11
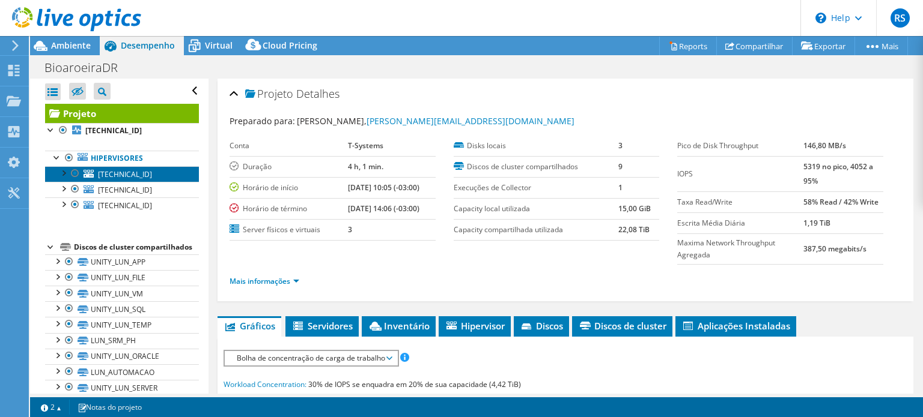
click at [111, 175] on span "192.168.50.88" at bounding box center [125, 174] width 54 height 10
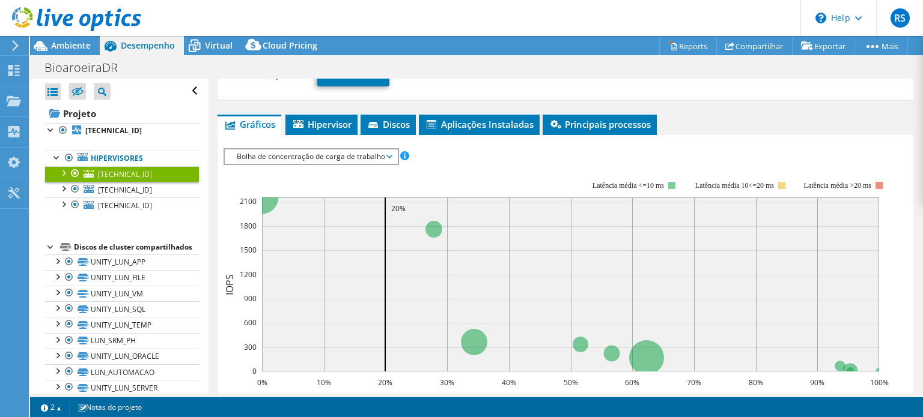
scroll to position [166, 0]
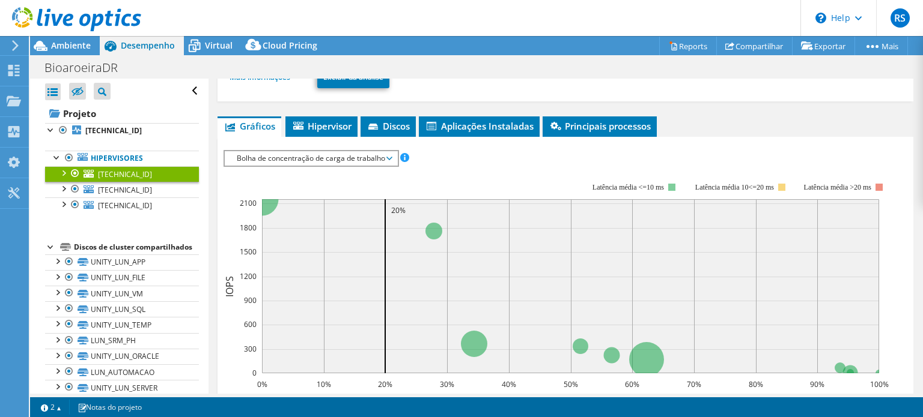
click at [388, 156] on span "Bolha de concentração de carga de trabalho" at bounding box center [311, 158] width 160 height 14
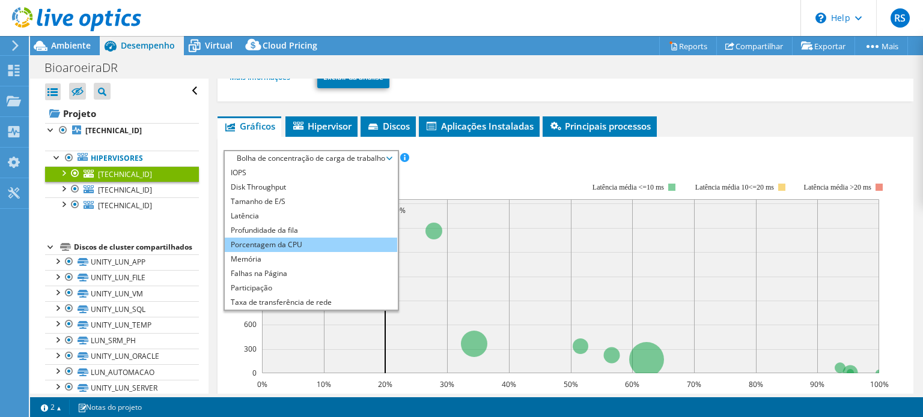
click at [247, 242] on li "Porcentagem da CPU" at bounding box center [311, 245] width 172 height 14
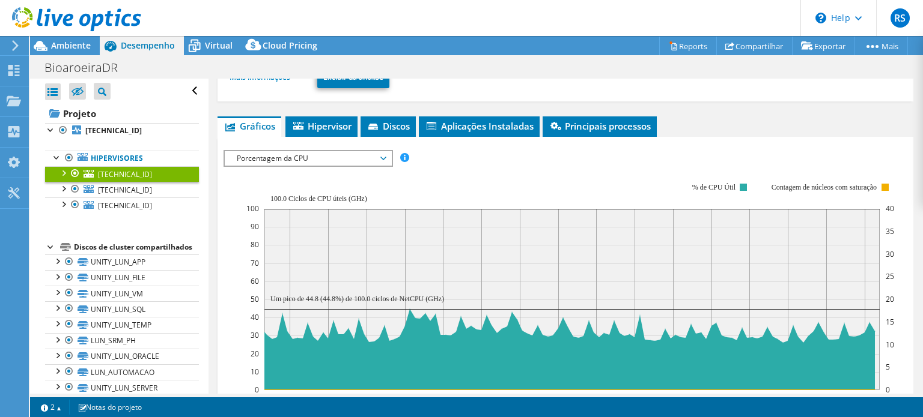
click at [372, 155] on span "Porcentagem da CPU" at bounding box center [308, 158] width 154 height 14
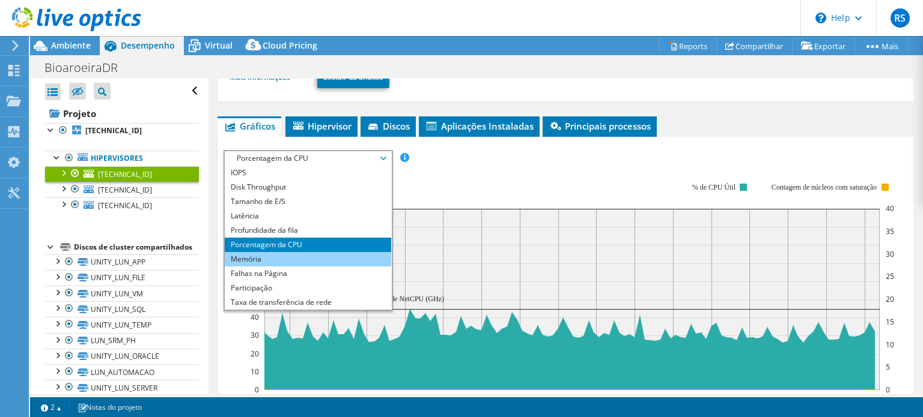
click at [275, 260] on li "Memória" at bounding box center [308, 259] width 166 height 14
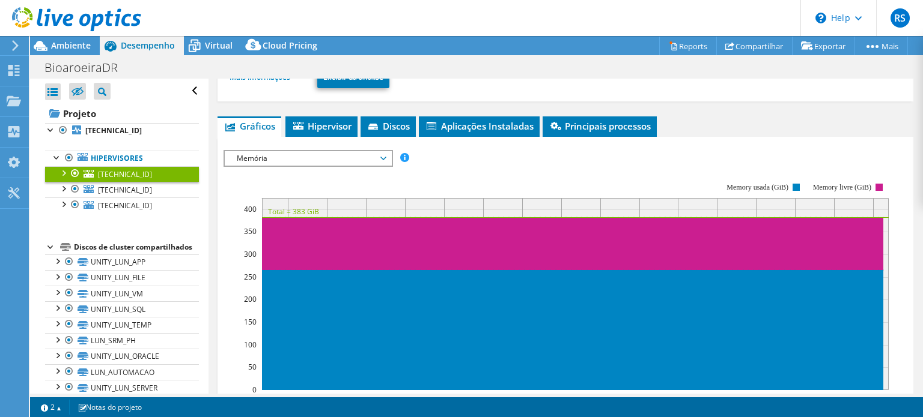
click at [387, 158] on span "Memória" at bounding box center [308, 158] width 166 height 14
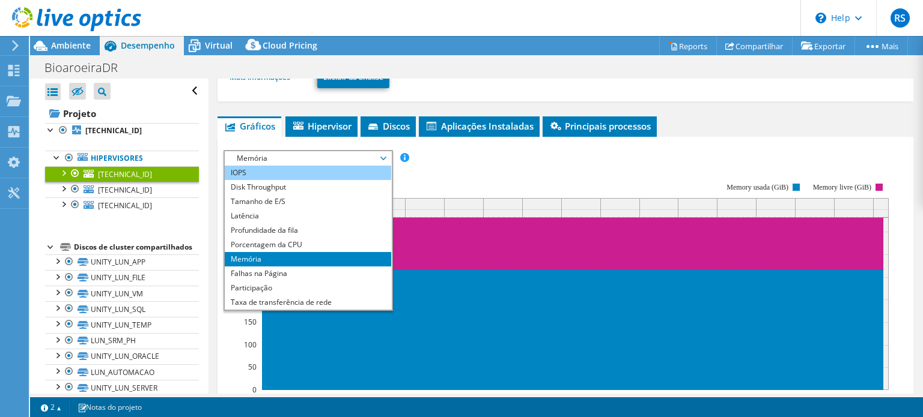
click at [254, 172] on li "IOPS" at bounding box center [308, 173] width 166 height 14
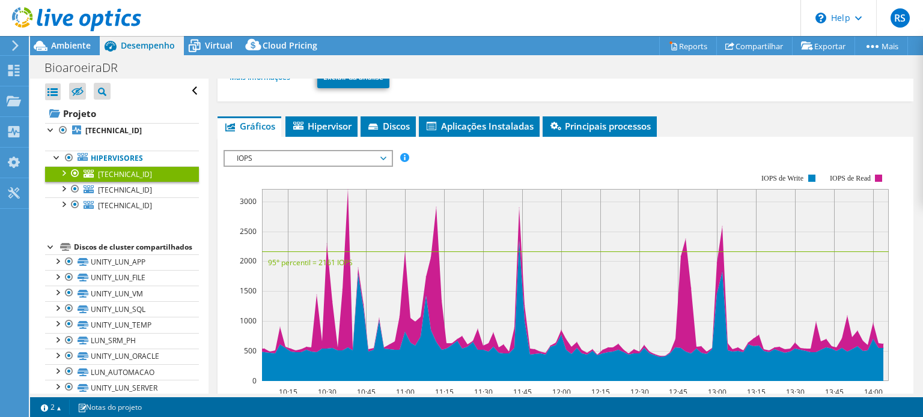
scroll to position [0, 0]
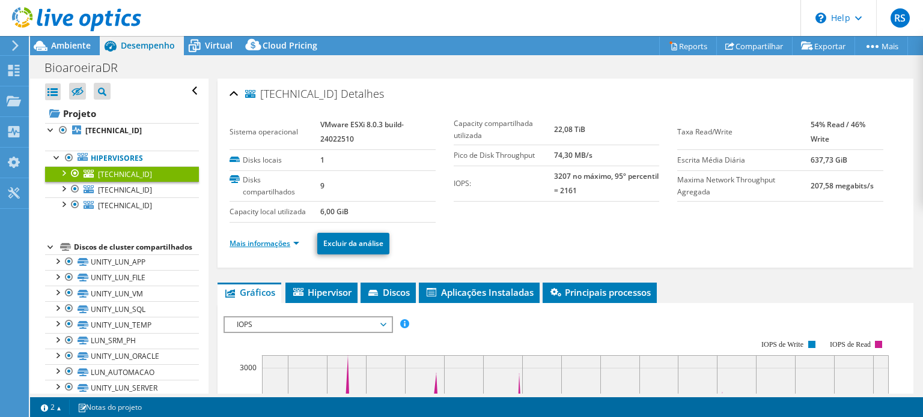
click at [284, 243] on link "Mais informações" at bounding box center [264, 243] width 70 height 10
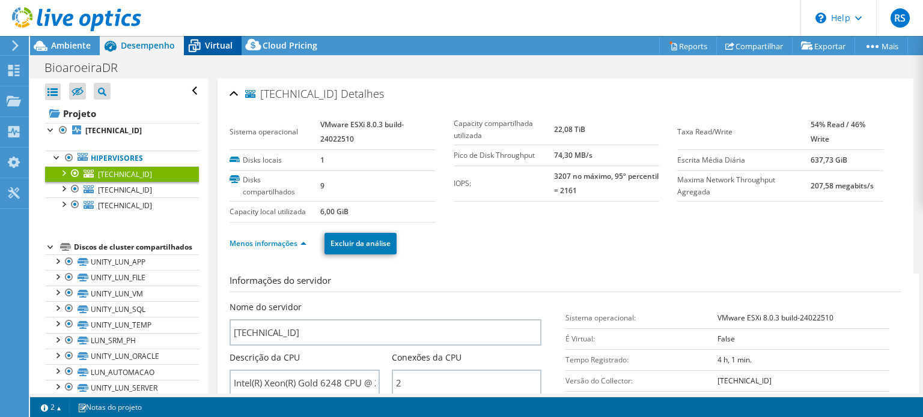
click at [212, 47] on span "Virtual" at bounding box center [219, 45] width 28 height 11
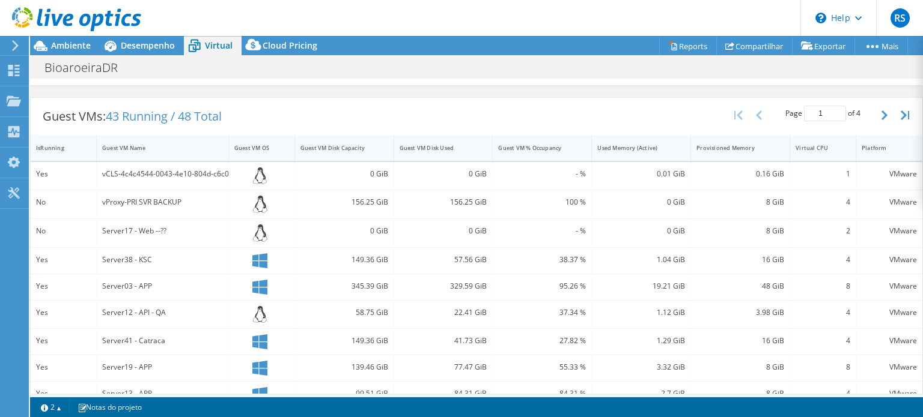
scroll to position [280, 0]
